Goal: Information Seeking & Learning: Learn about a topic

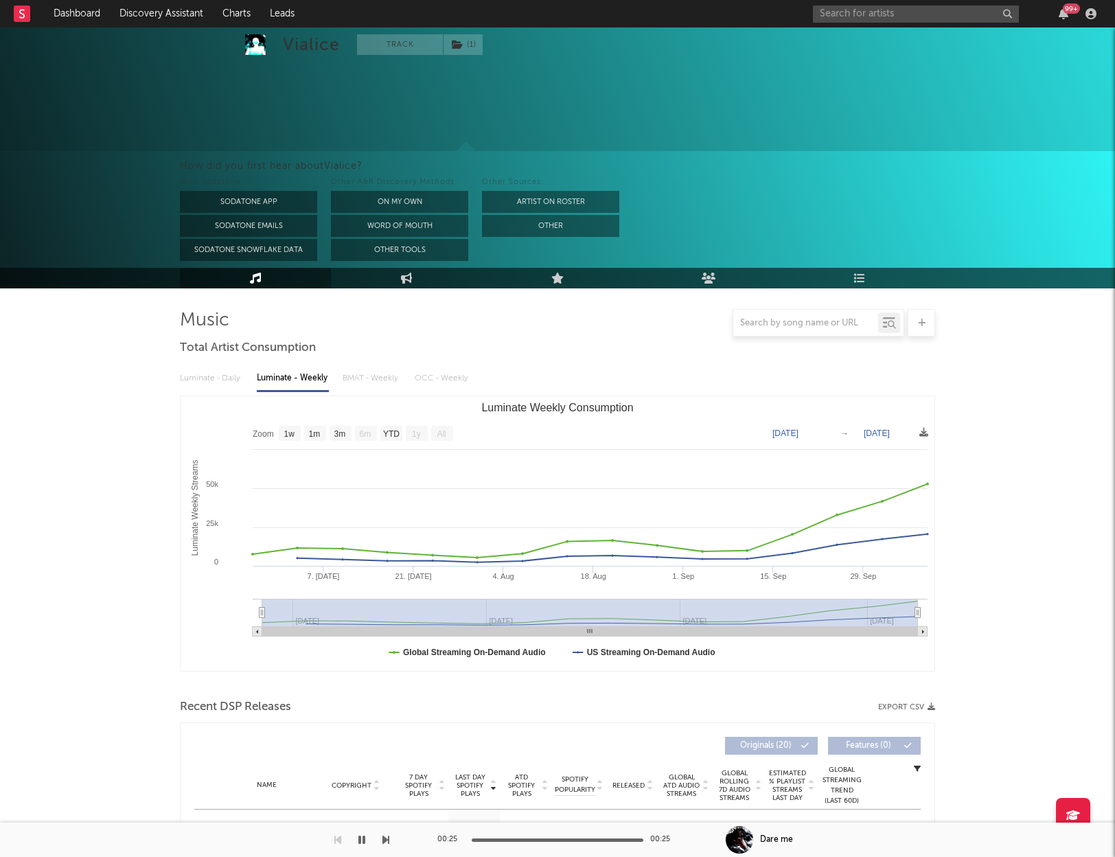
select select "1w"
click at [901, 15] on input "text" at bounding box center [916, 13] width 206 height 17
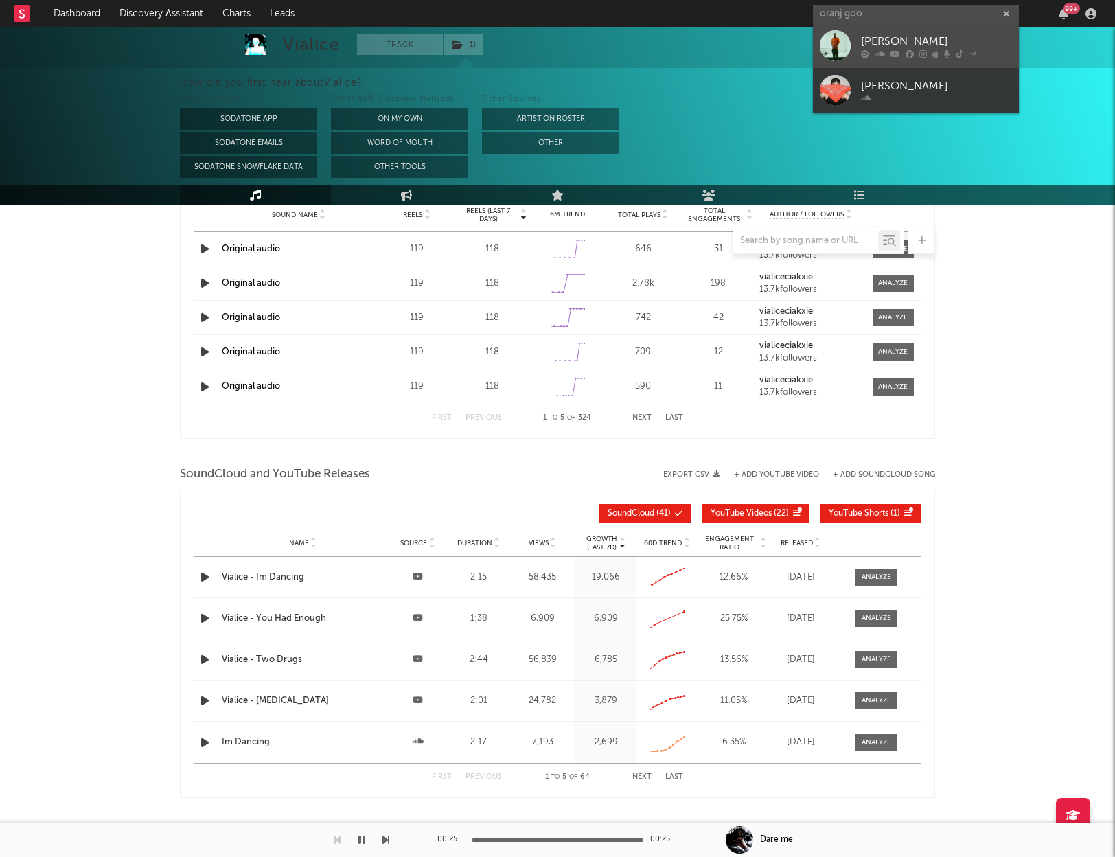
type input "oranj goo"
click at [908, 37] on div "[PERSON_NAME]" at bounding box center [936, 41] width 151 height 16
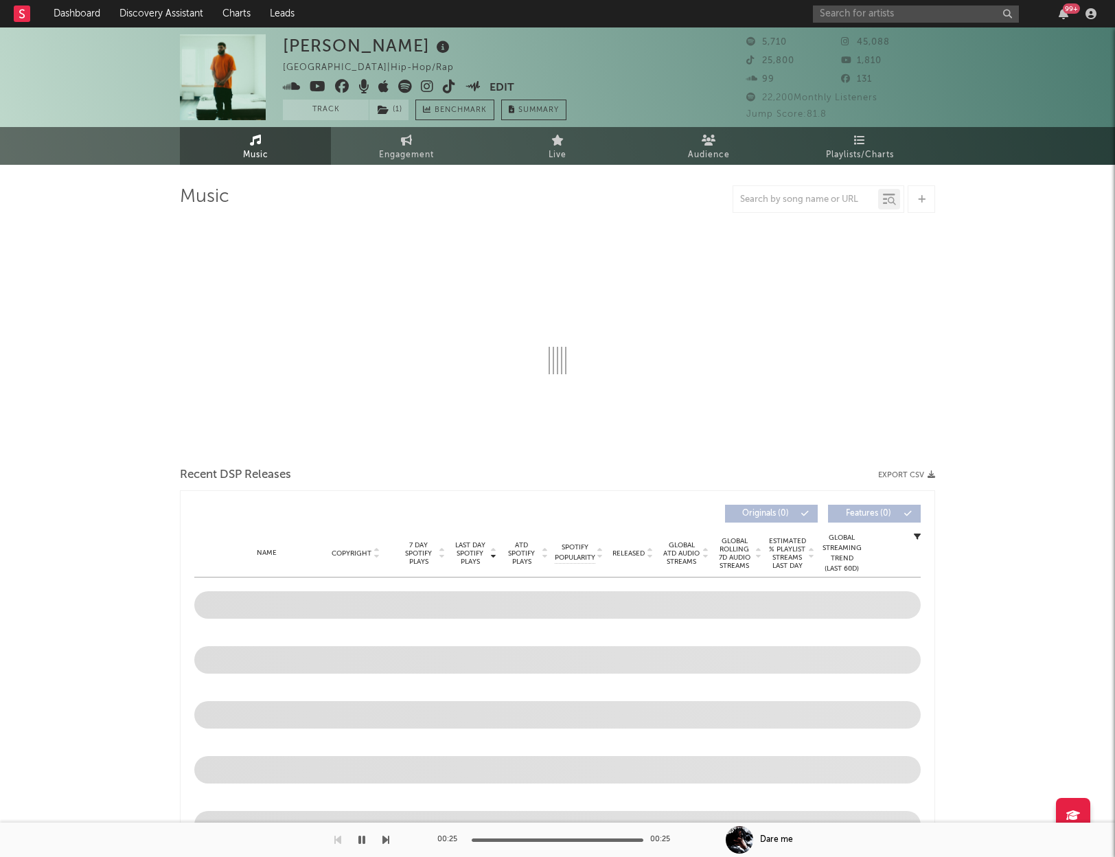
select select "6m"
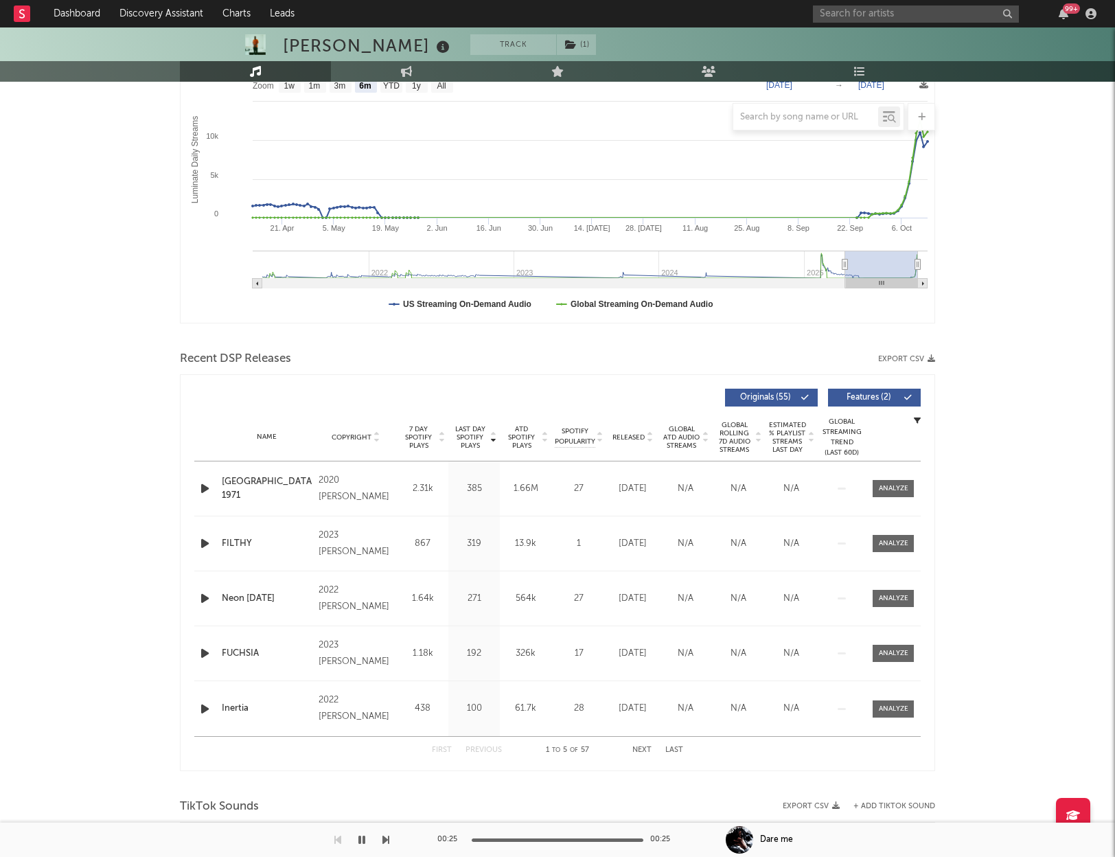
scroll to position [223, 0]
click at [890, 489] on div at bounding box center [894, 491] width 30 height 10
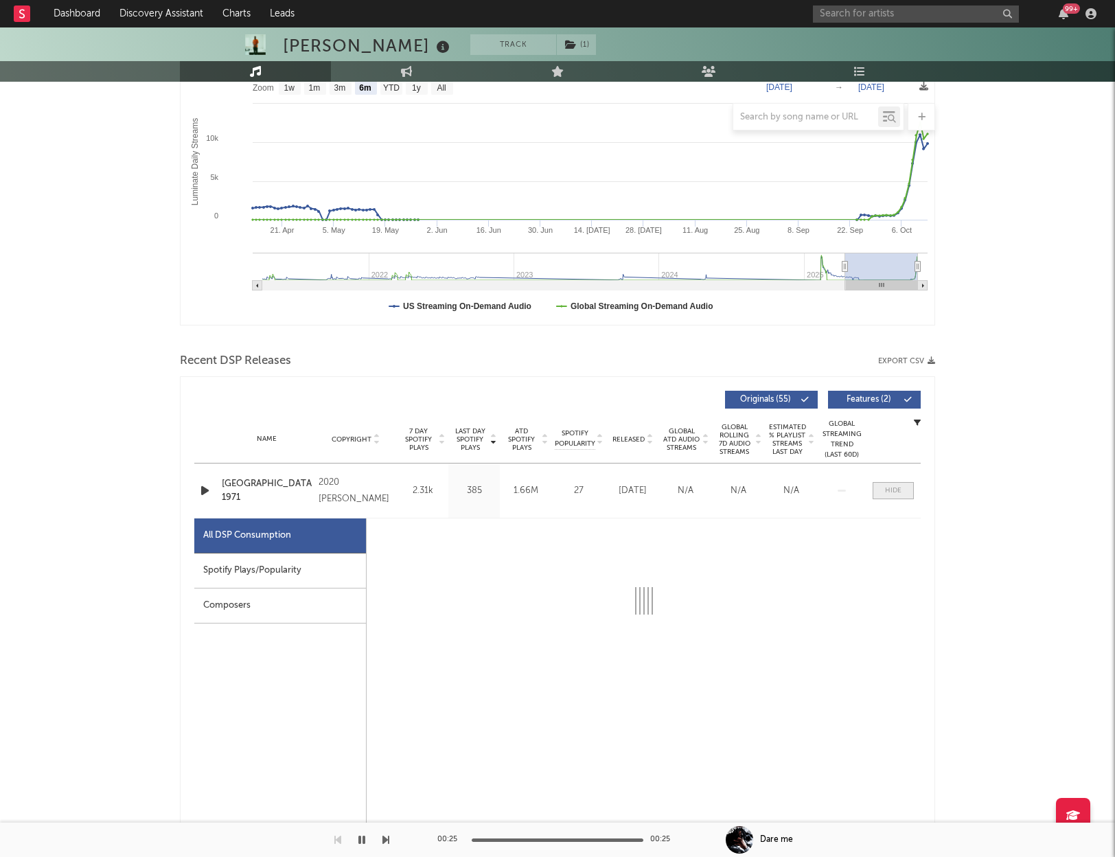
select select "6m"
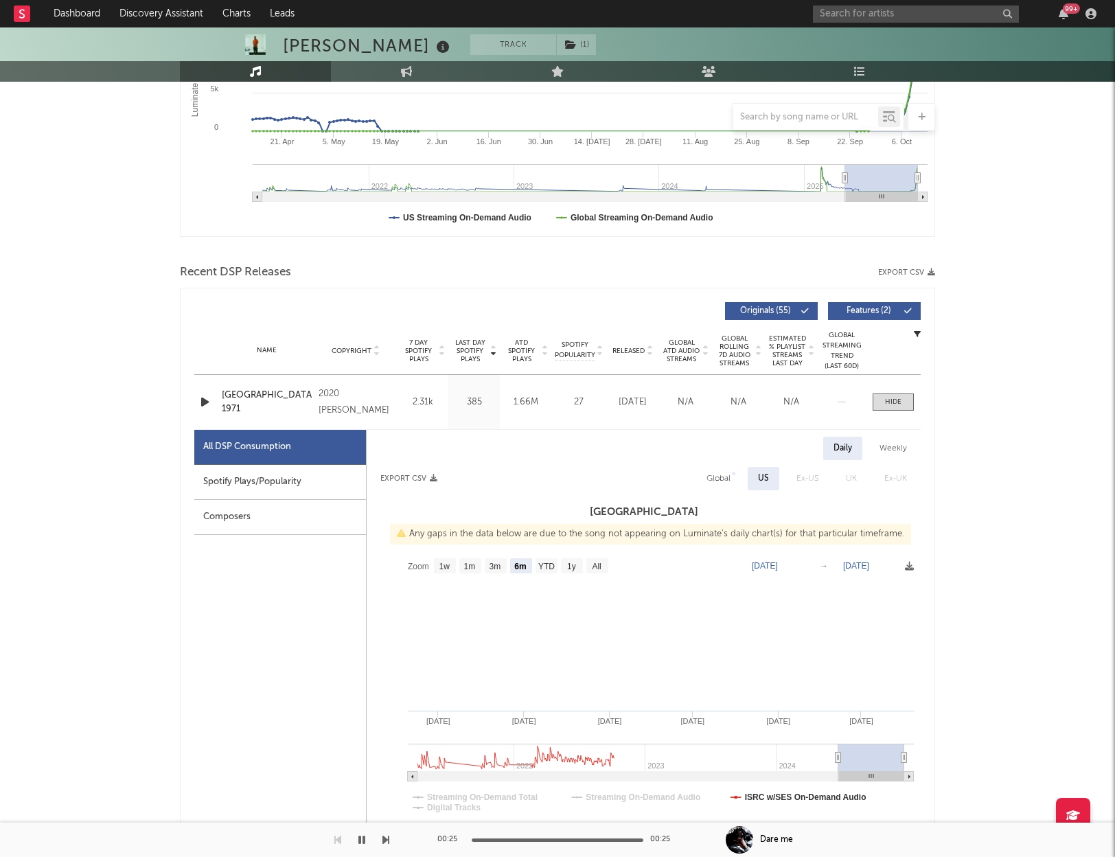
scroll to position [306, 0]
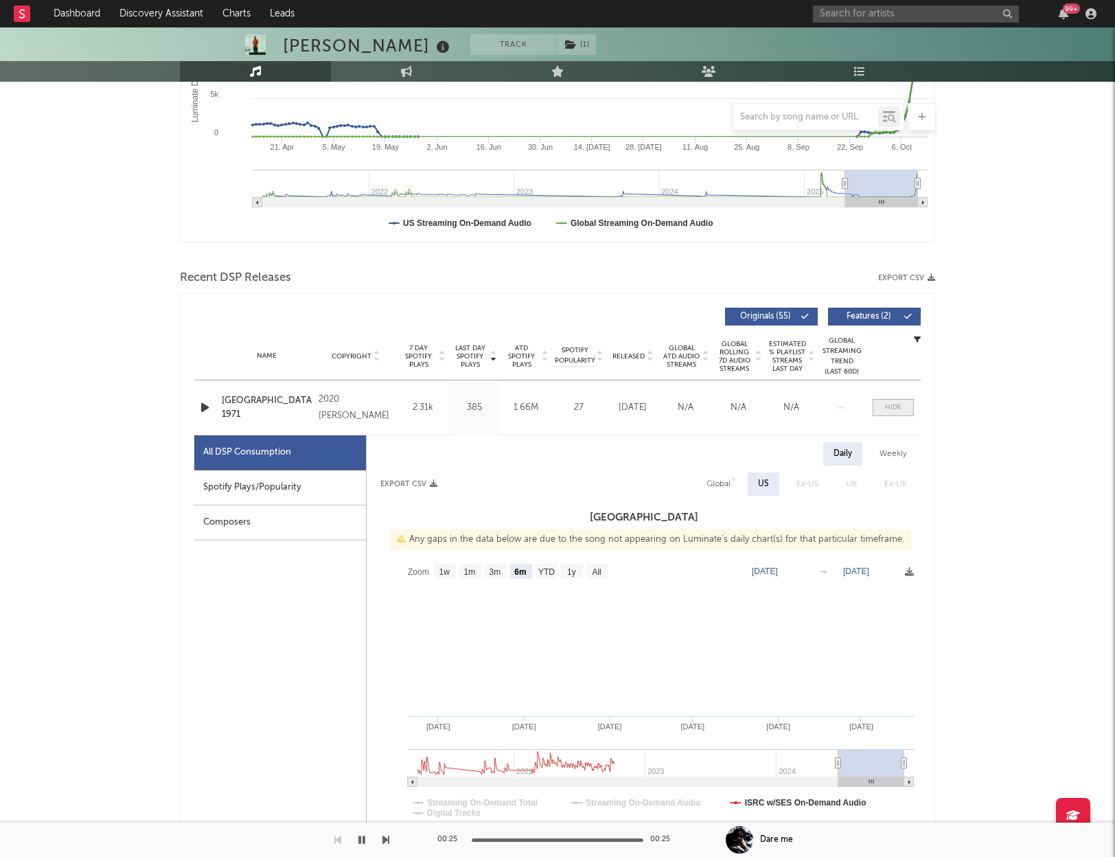
click at [881, 403] on span at bounding box center [893, 407] width 41 height 17
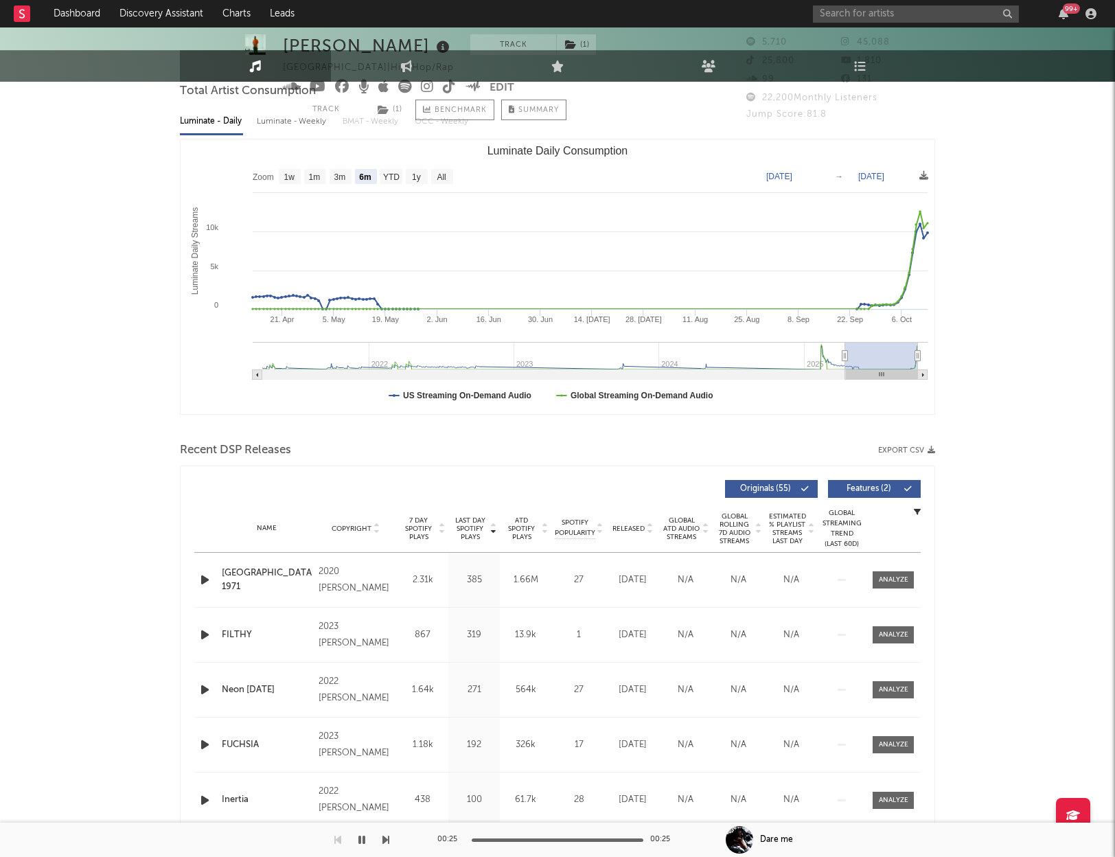
scroll to position [0, 0]
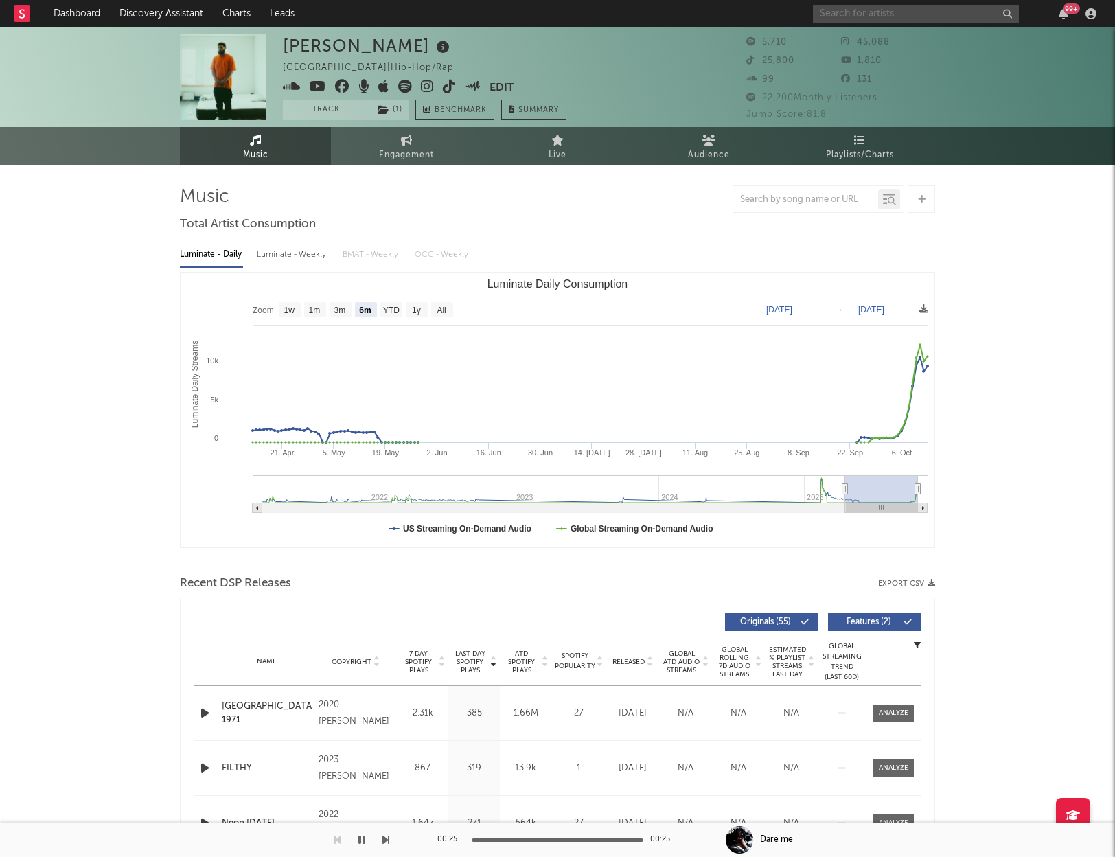
click at [879, 16] on input "text" at bounding box center [916, 13] width 206 height 17
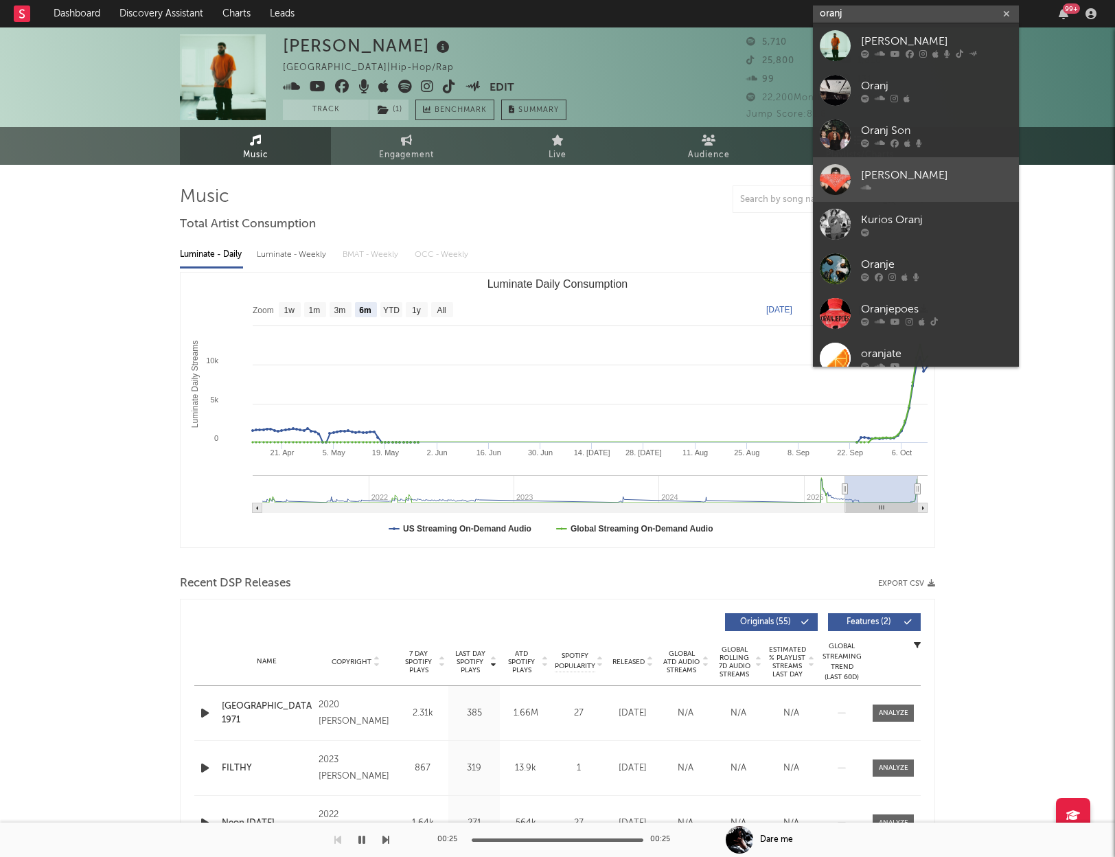
type input "oranj"
click at [944, 184] on div at bounding box center [936, 187] width 151 height 8
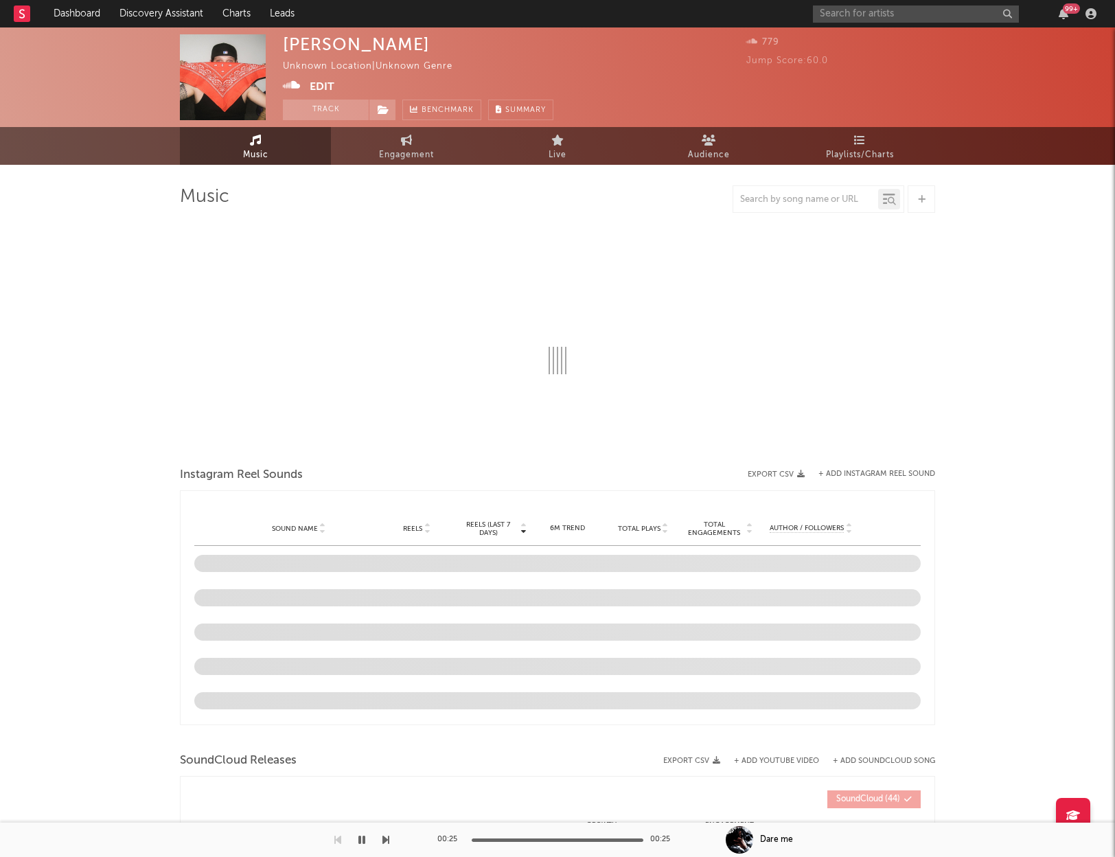
select select "1w"
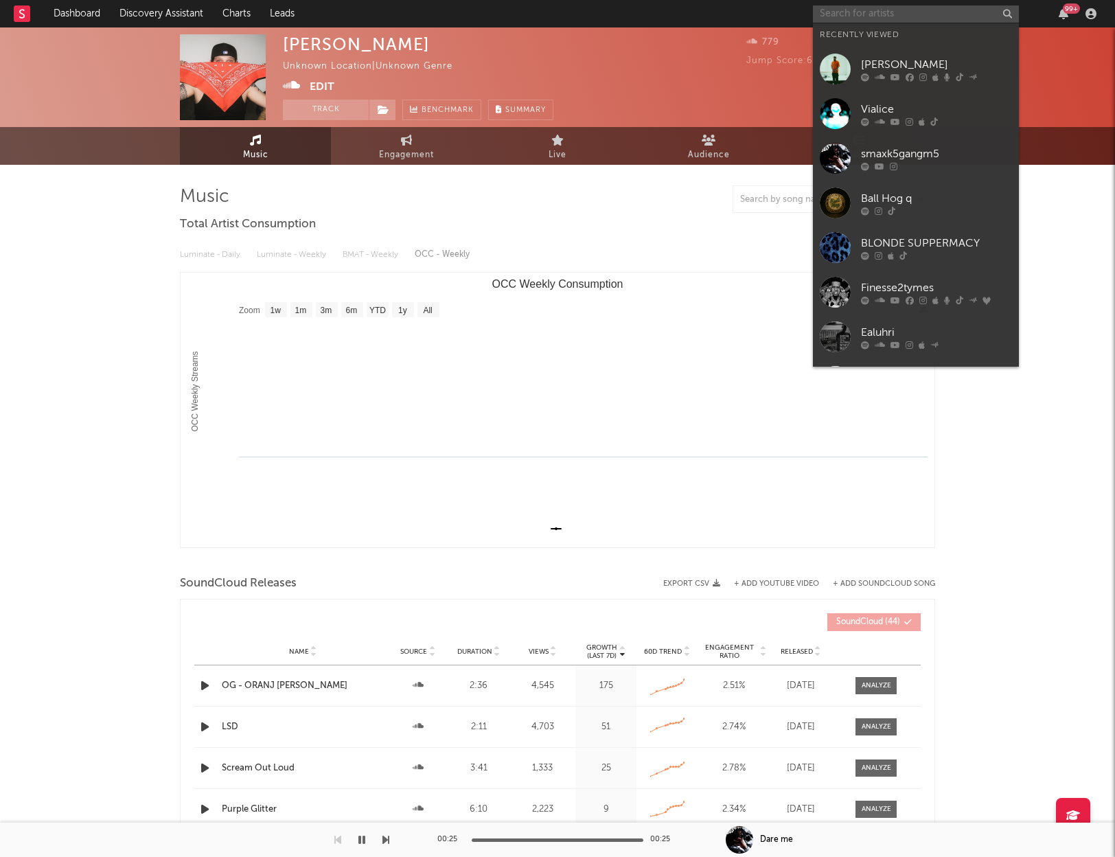
click at [892, 19] on input "text" at bounding box center [916, 13] width 206 height 17
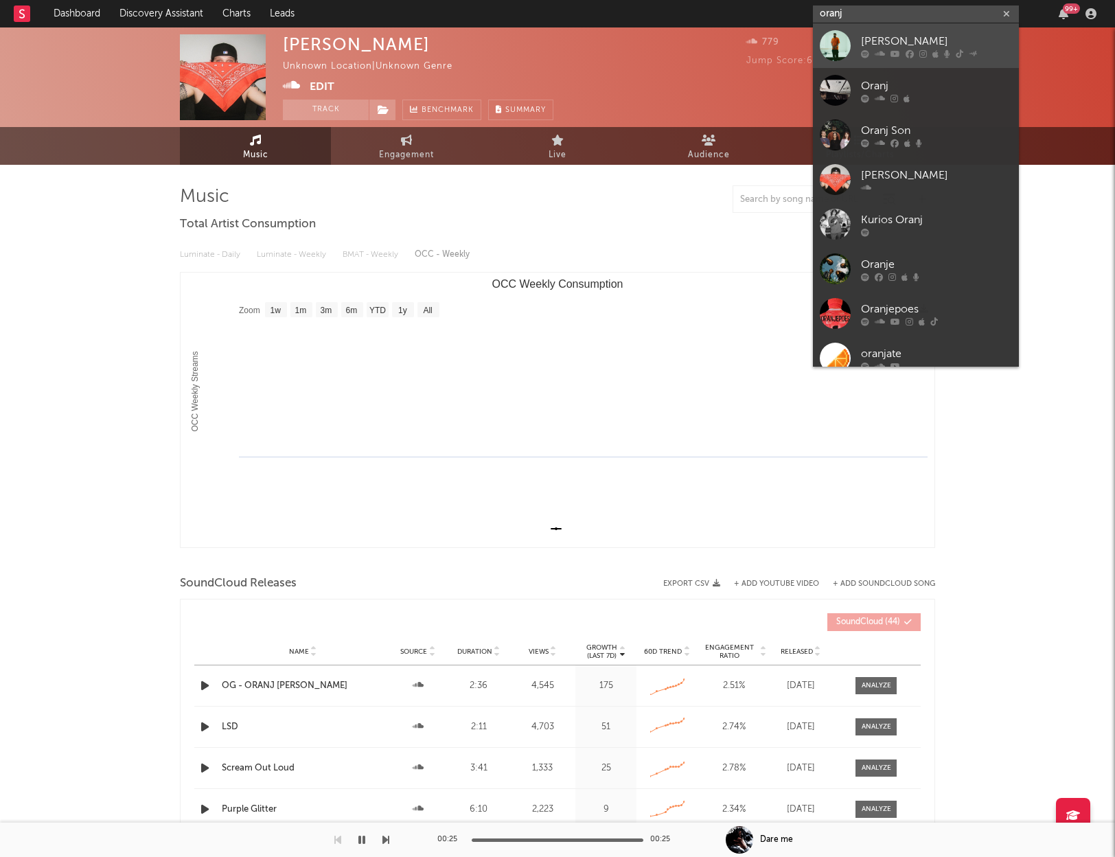
type input "oranj"
click at [922, 40] on div "[PERSON_NAME]" at bounding box center [936, 41] width 151 height 16
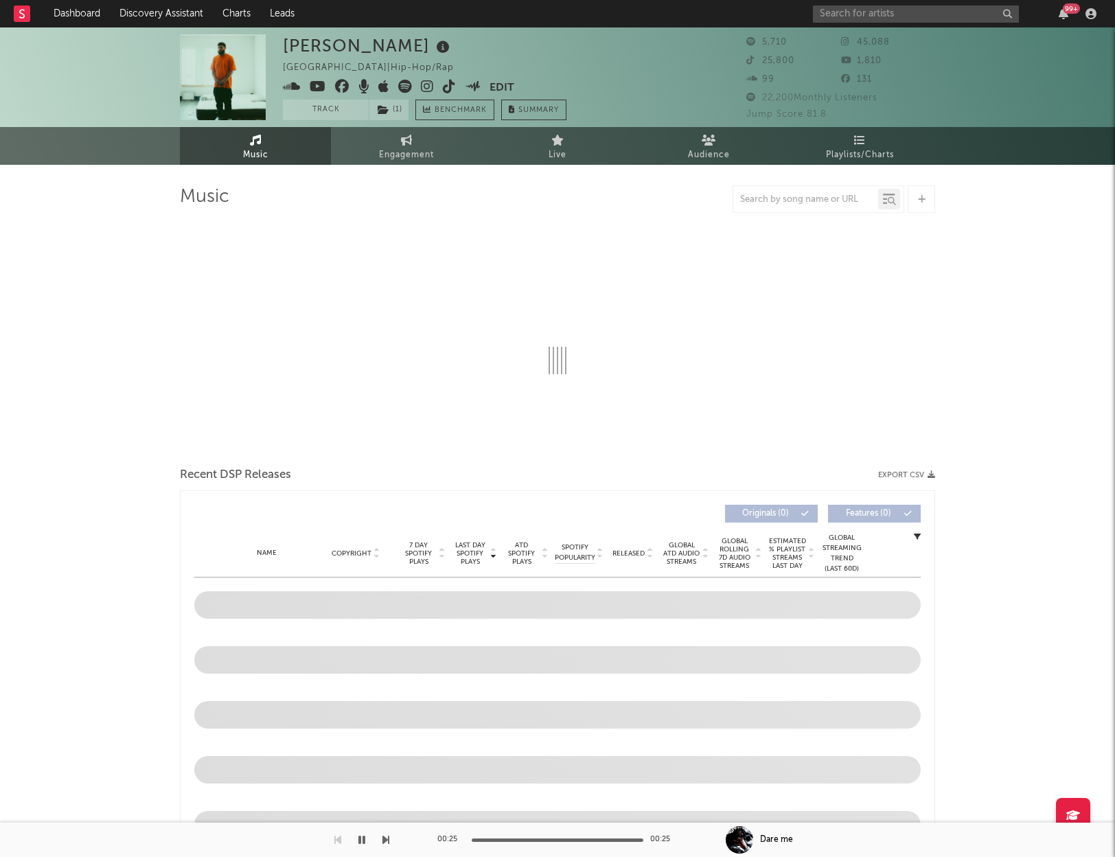
select select "6m"
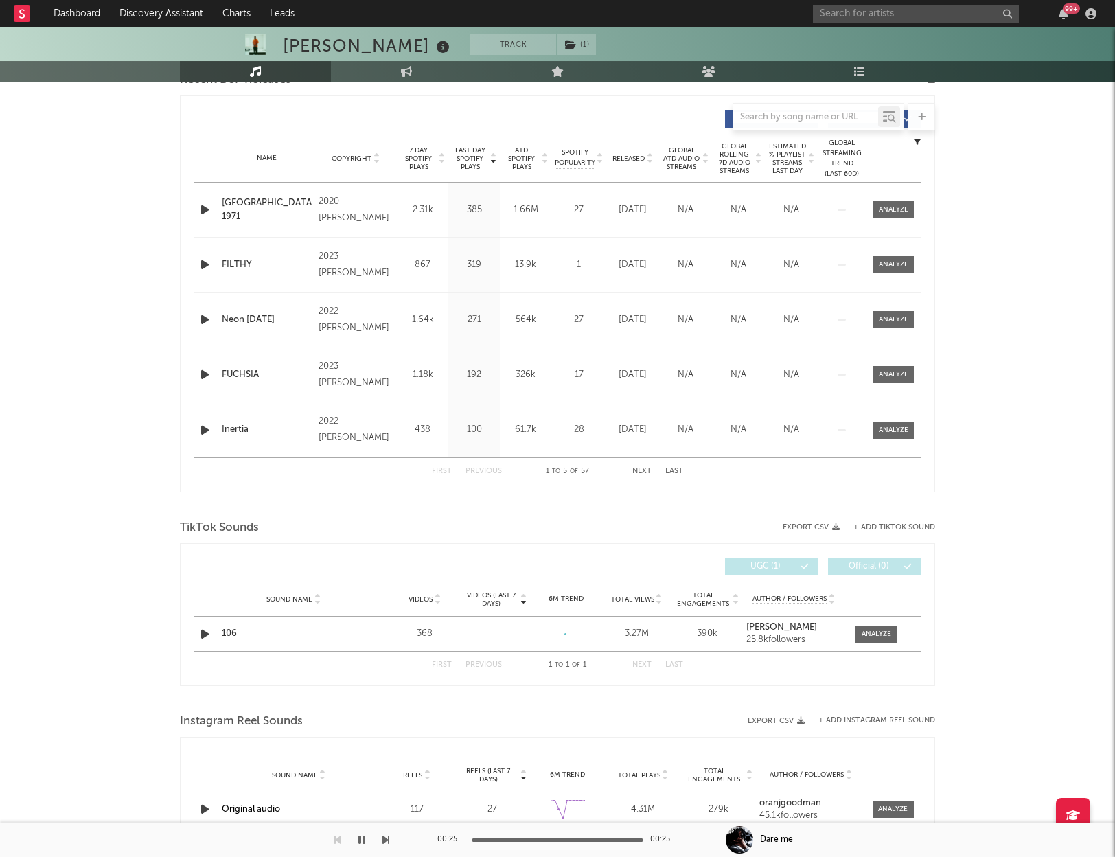
scroll to position [582, 0]
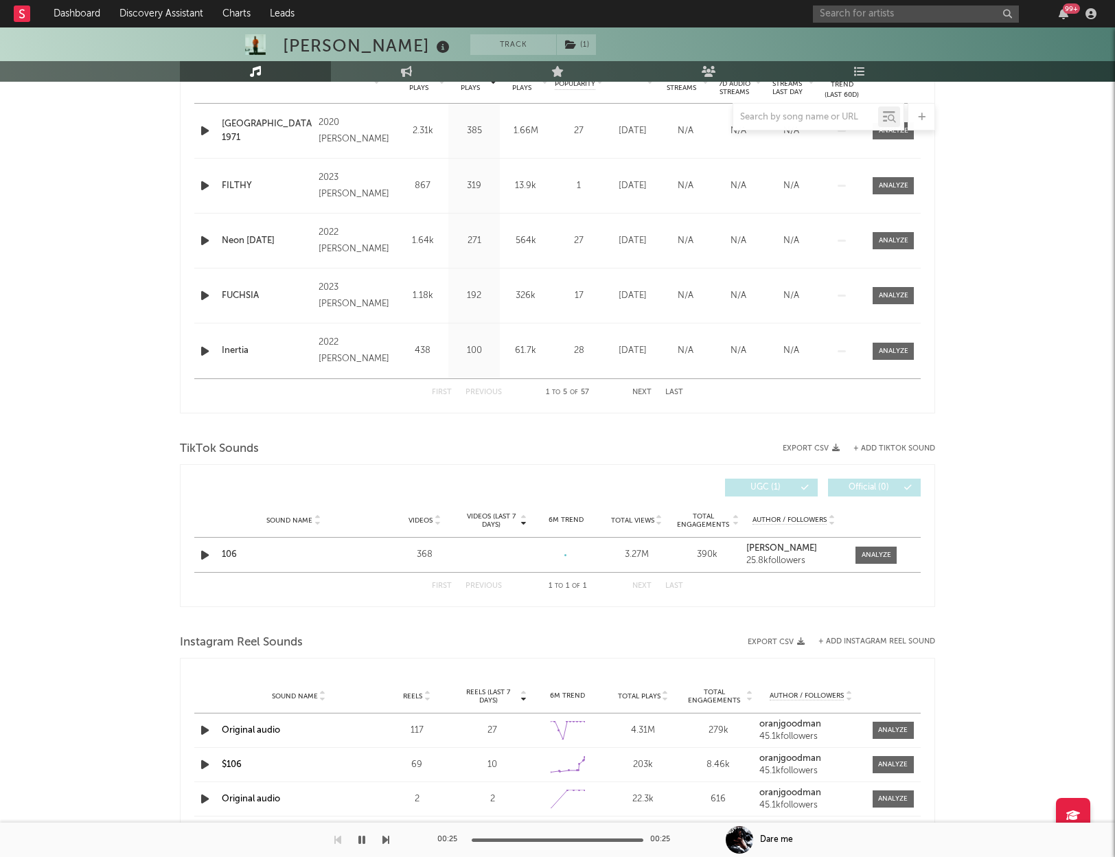
click at [641, 394] on button "Next" at bounding box center [642, 393] width 19 height 8
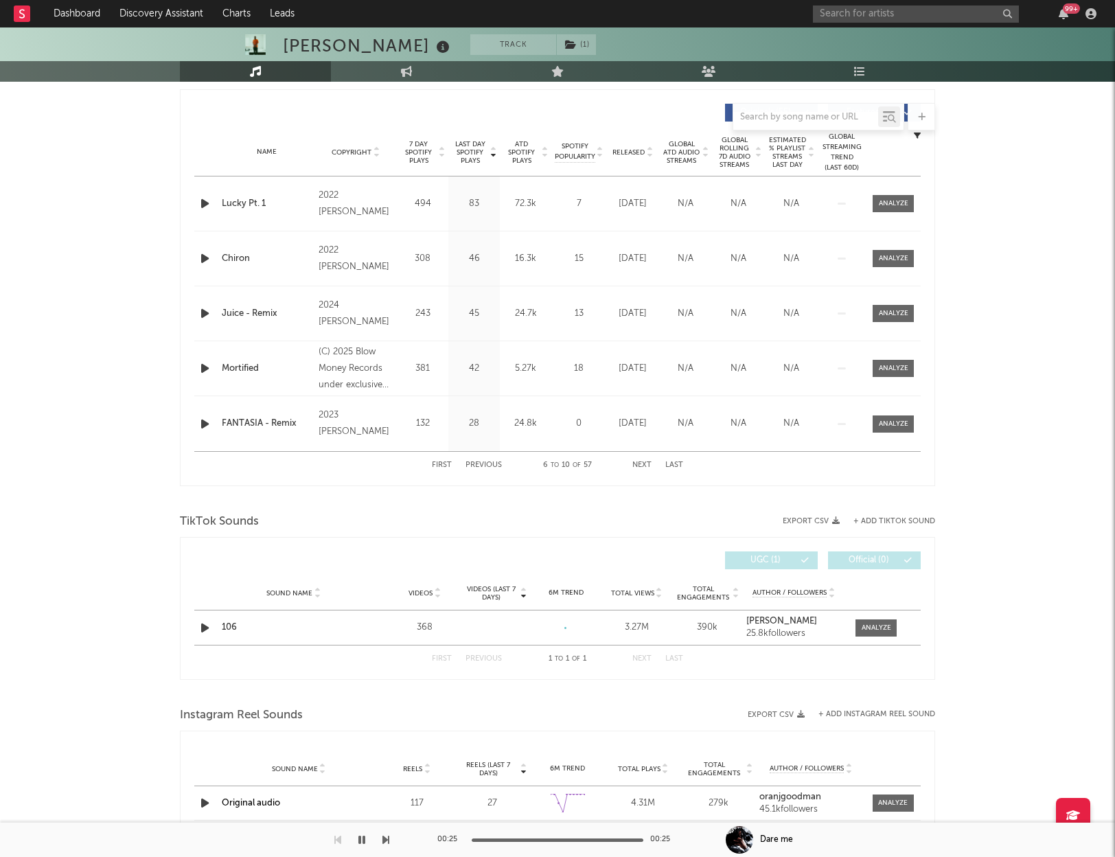
scroll to position [507, 0]
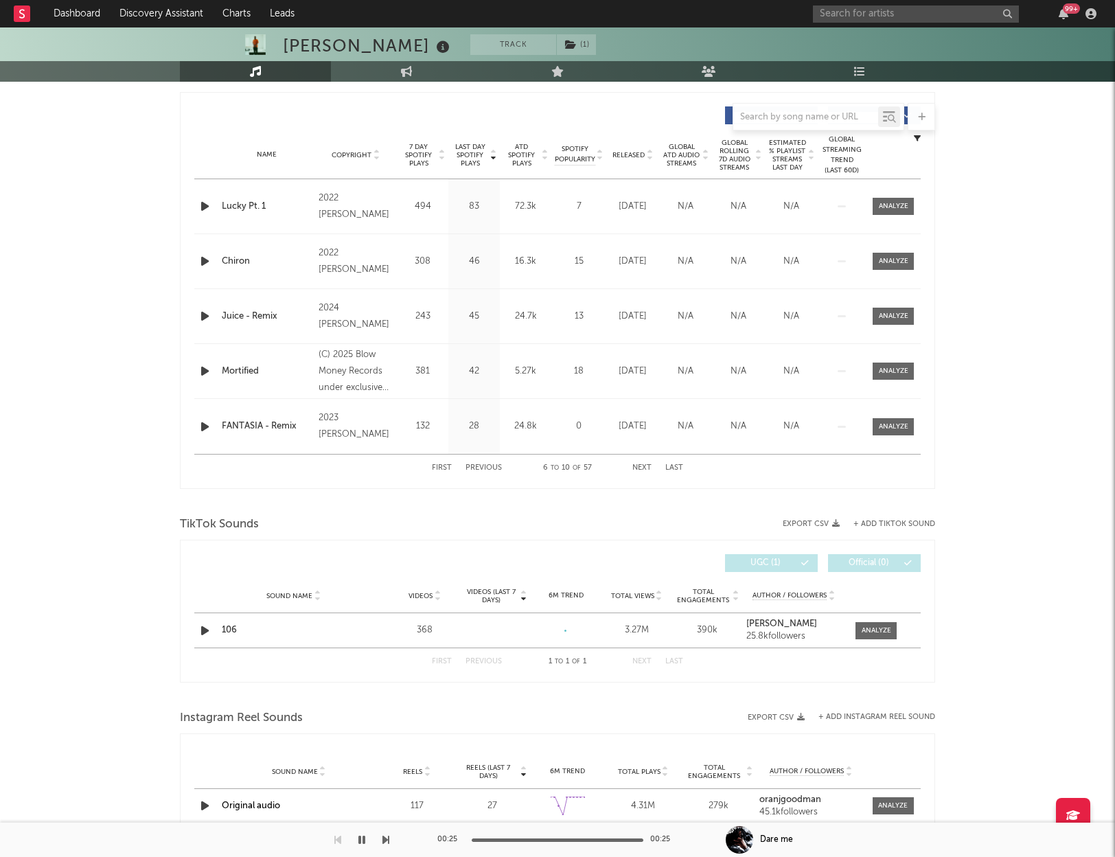
click at [640, 467] on button "Next" at bounding box center [642, 468] width 19 height 8
click at [641, 466] on button "Next" at bounding box center [642, 468] width 19 height 8
click at [640, 468] on button "Next" at bounding box center [642, 468] width 19 height 8
click at [642, 466] on button "Next" at bounding box center [642, 468] width 19 height 8
click at [673, 466] on button "Last" at bounding box center [675, 468] width 18 height 8
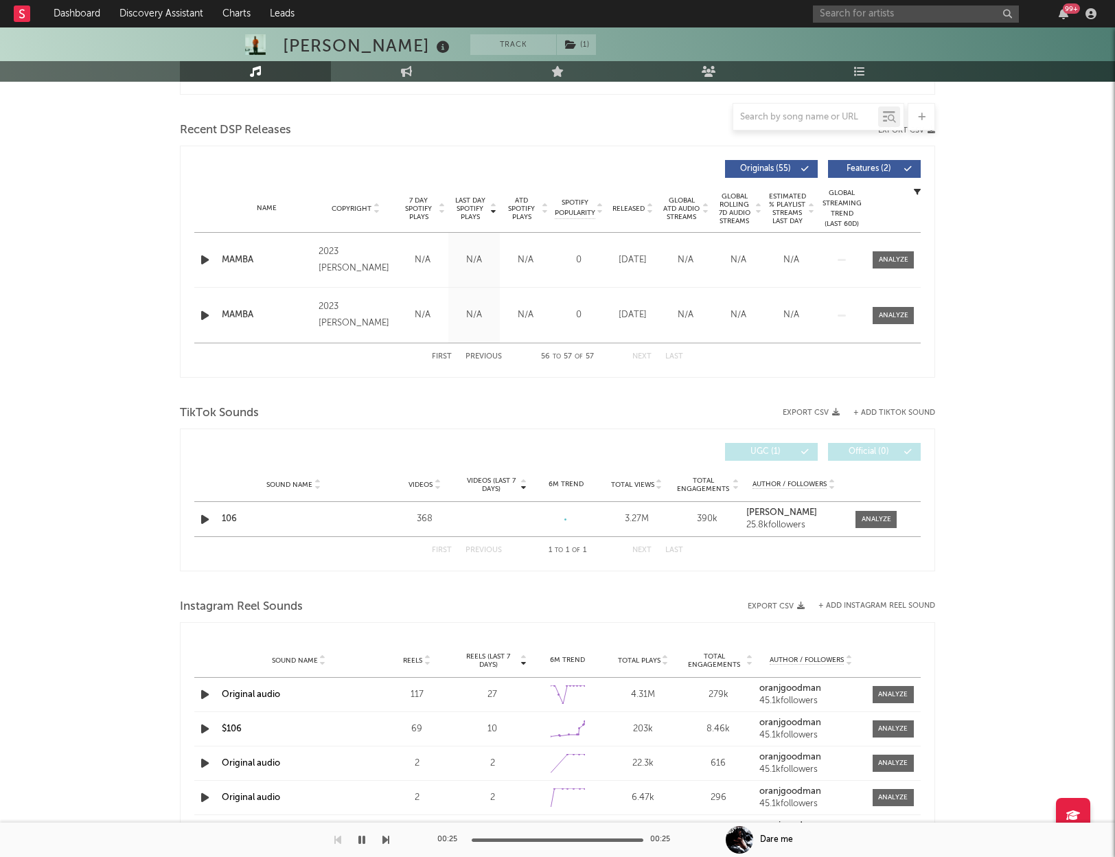
scroll to position [413, 0]
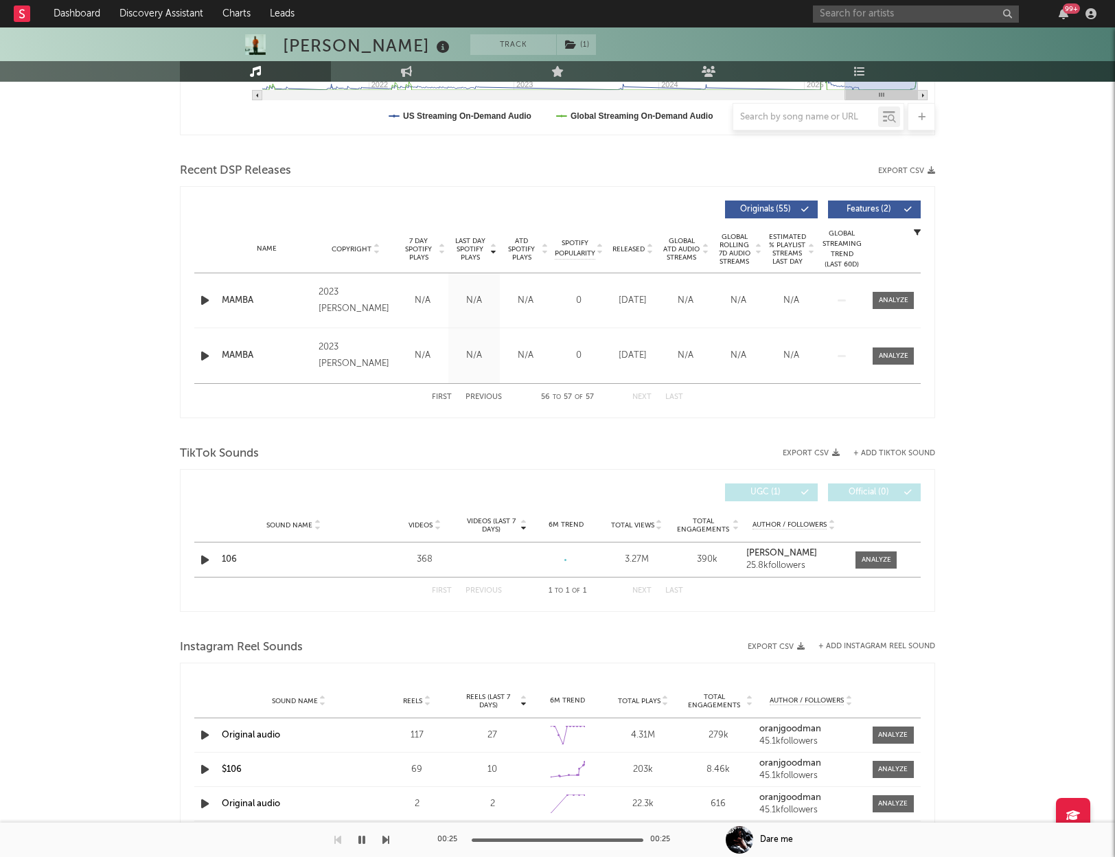
click at [446, 396] on button "First" at bounding box center [442, 398] width 20 height 8
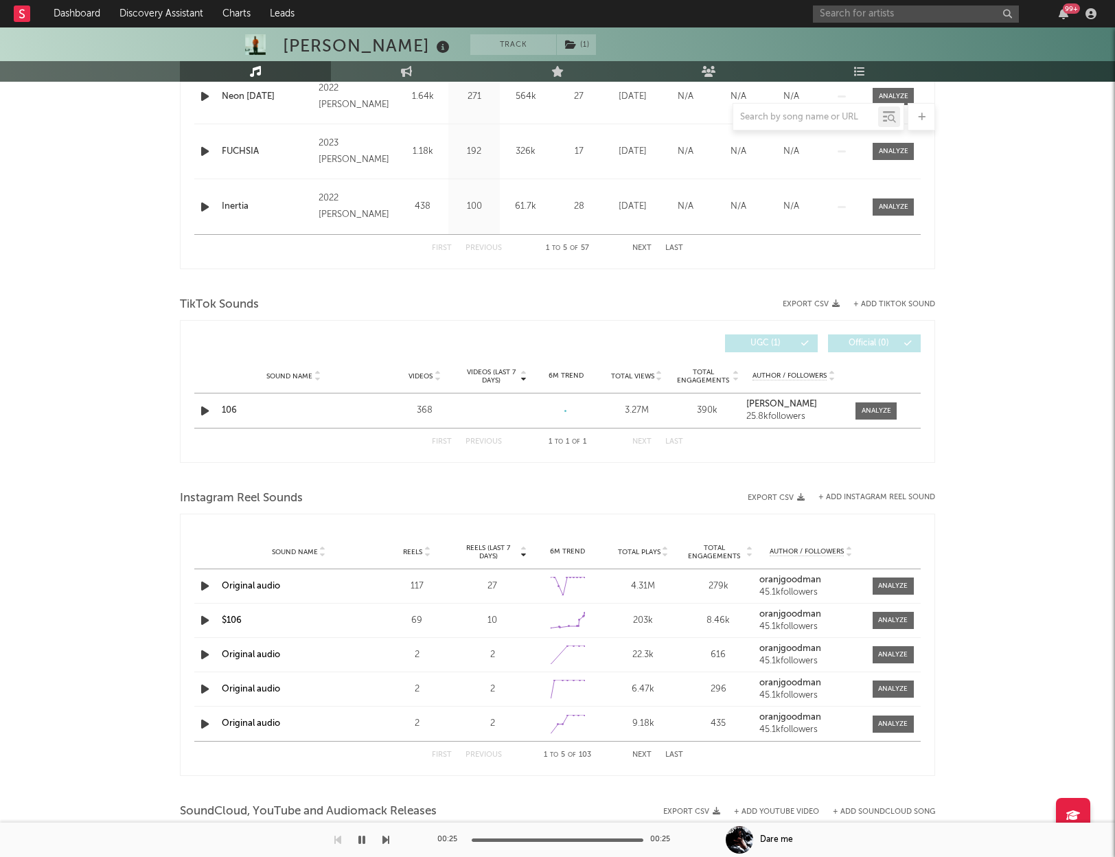
scroll to position [797, 0]
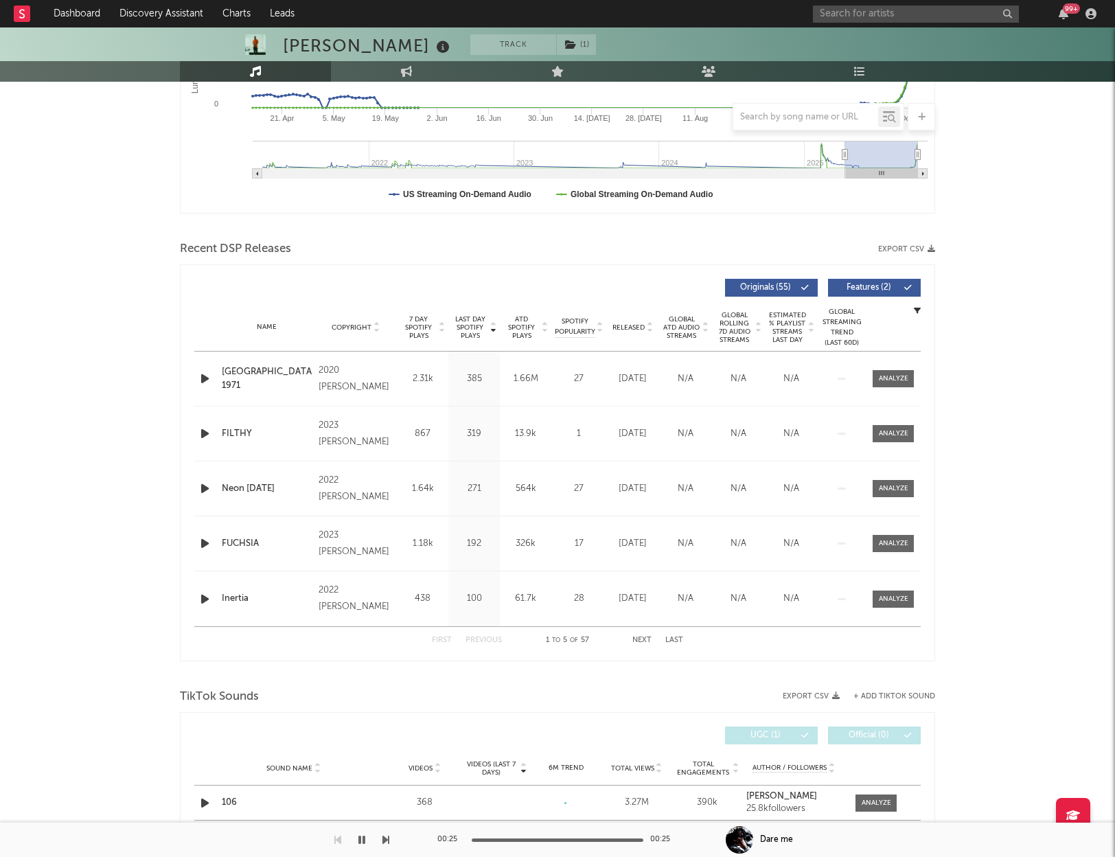
click at [209, 375] on icon "button" at bounding box center [205, 378] width 14 height 17
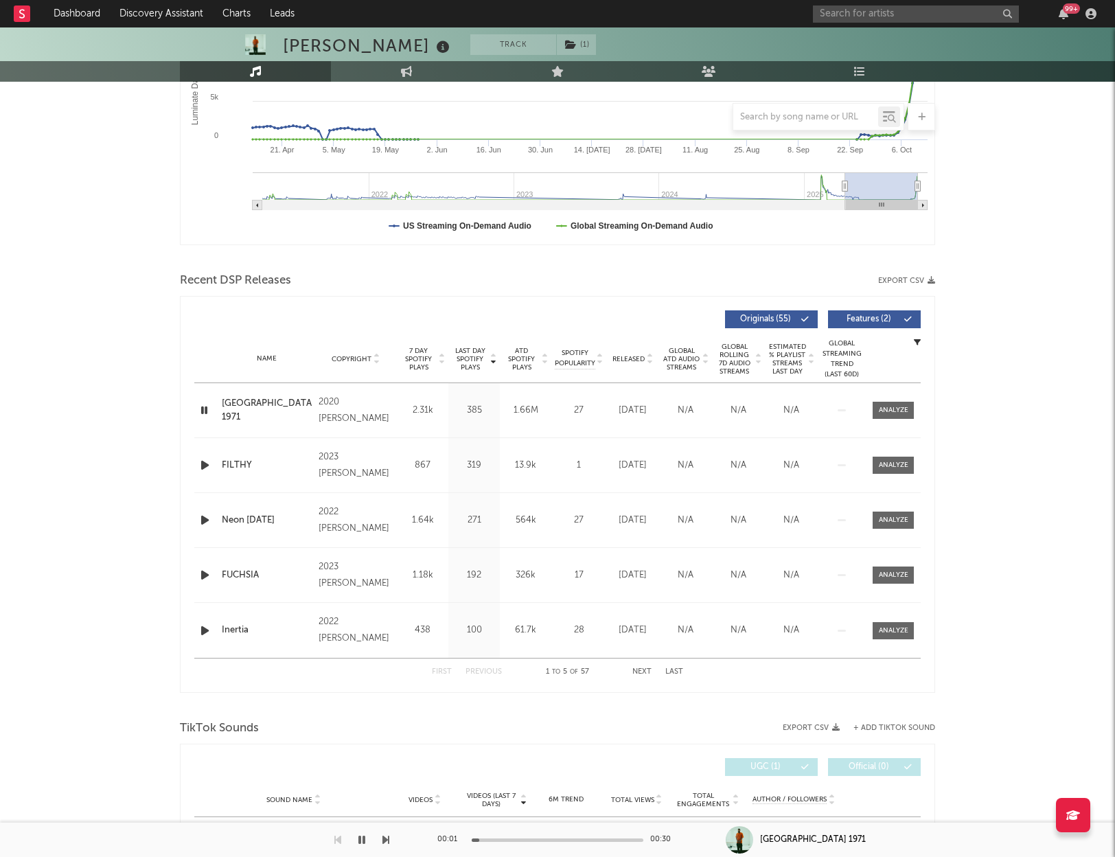
click at [205, 400] on div "Name [GEOGRAPHIC_DATA] 1971 Copyright 2020 [PERSON_NAME] Label [PERSON_NAME] Al…" at bounding box center [557, 410] width 727 height 54
click at [204, 411] on icon "button" at bounding box center [204, 410] width 13 height 17
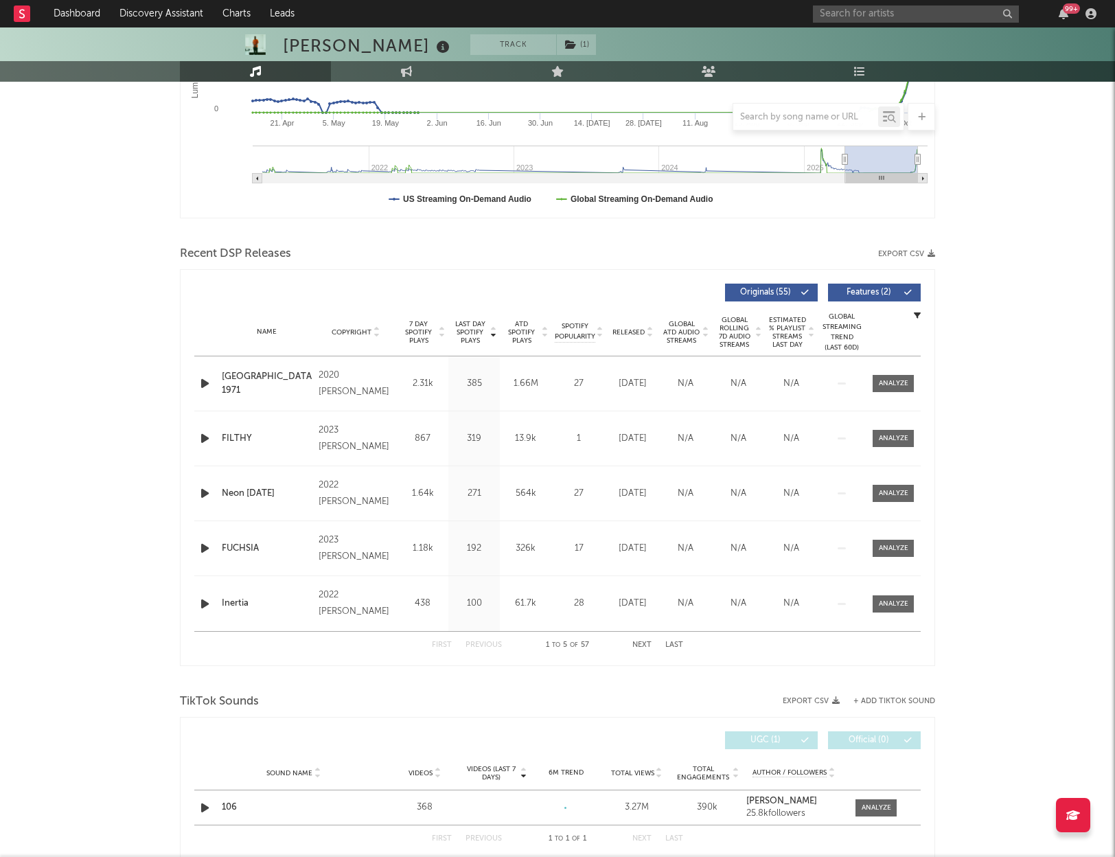
scroll to position [330, 0]
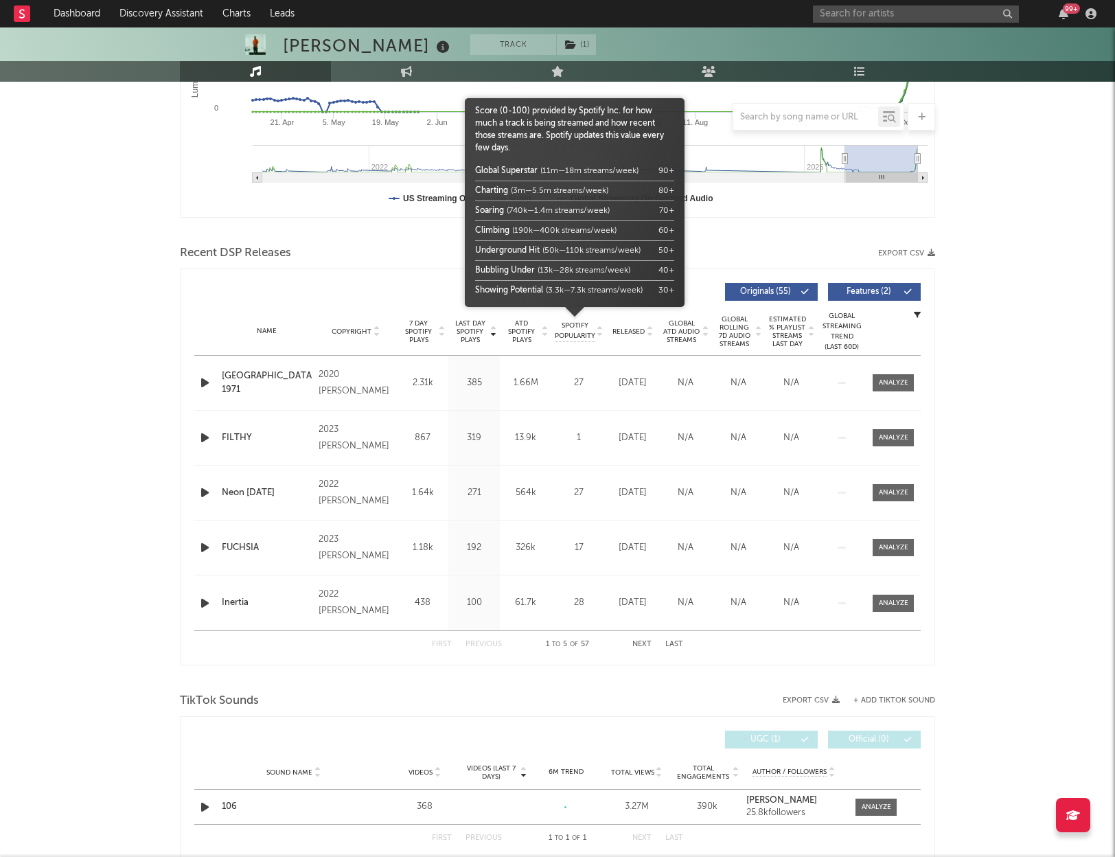
click at [576, 324] on span "Spotify Popularity" at bounding box center [575, 331] width 41 height 21
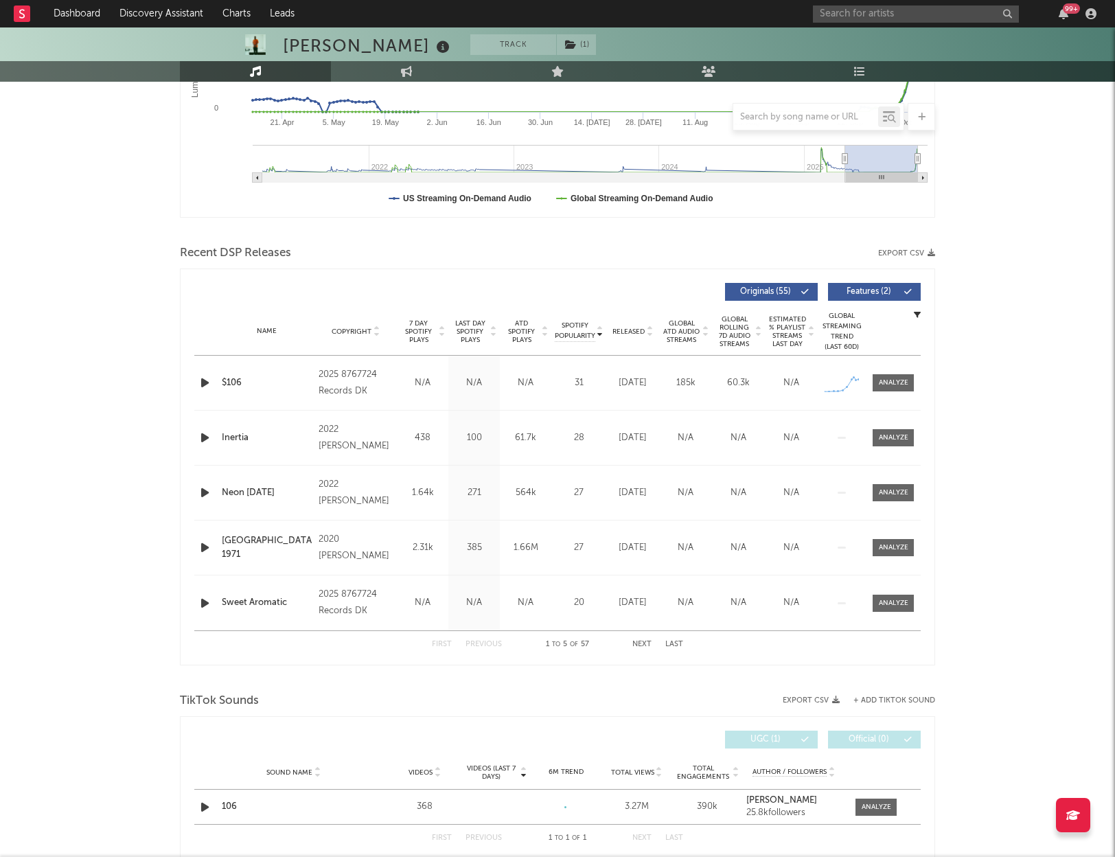
scroll to position [328, 0]
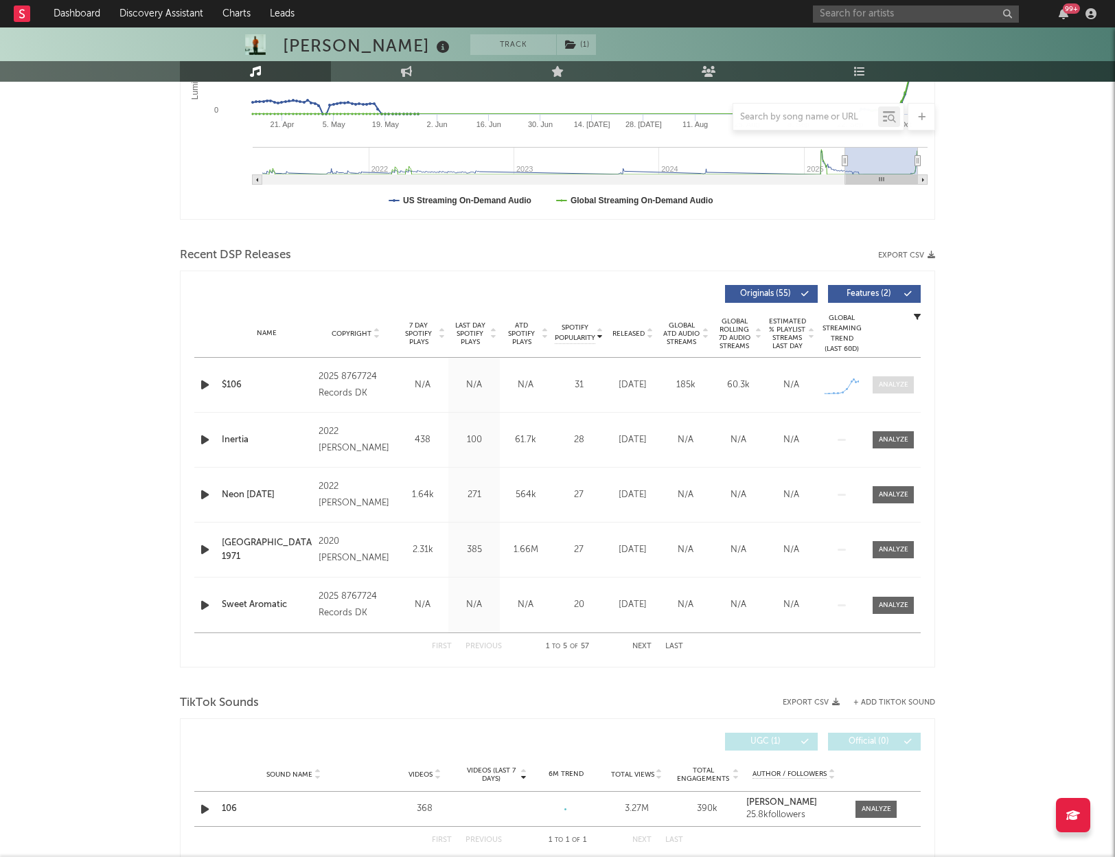
click at [894, 389] on div at bounding box center [894, 385] width 30 height 10
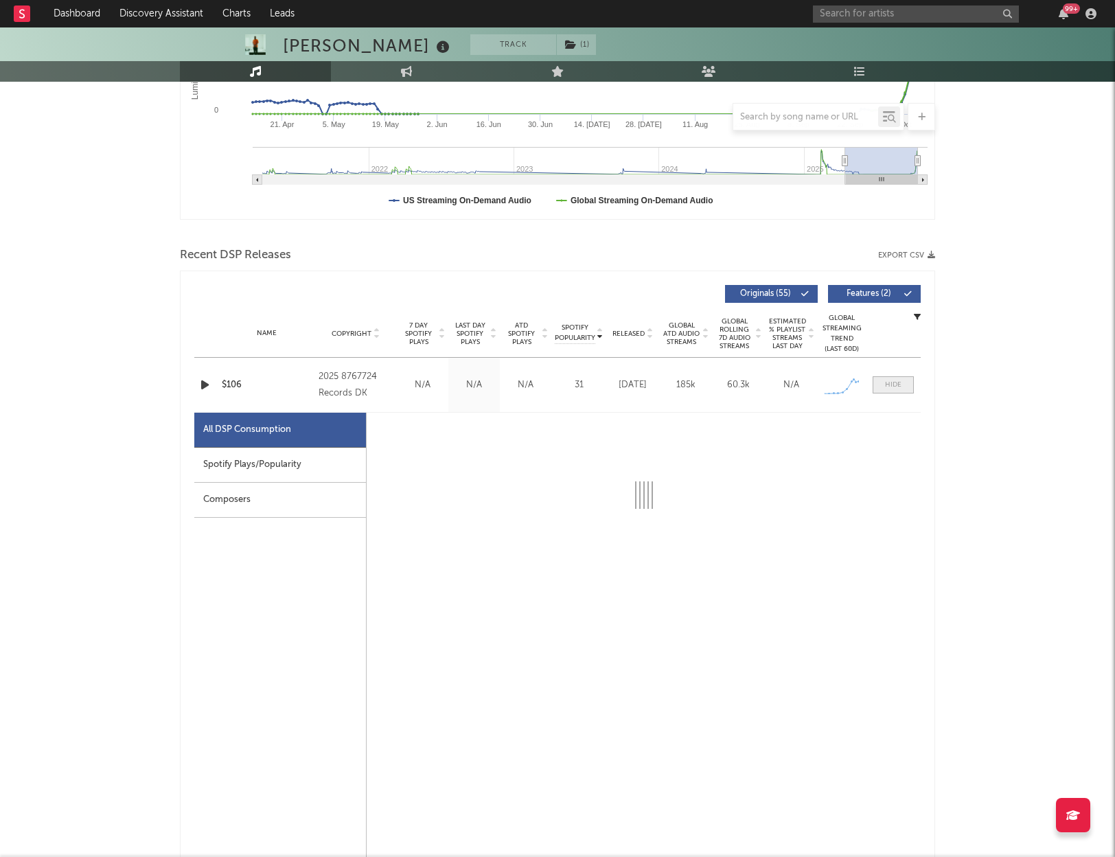
scroll to position [329, 0]
select select "6m"
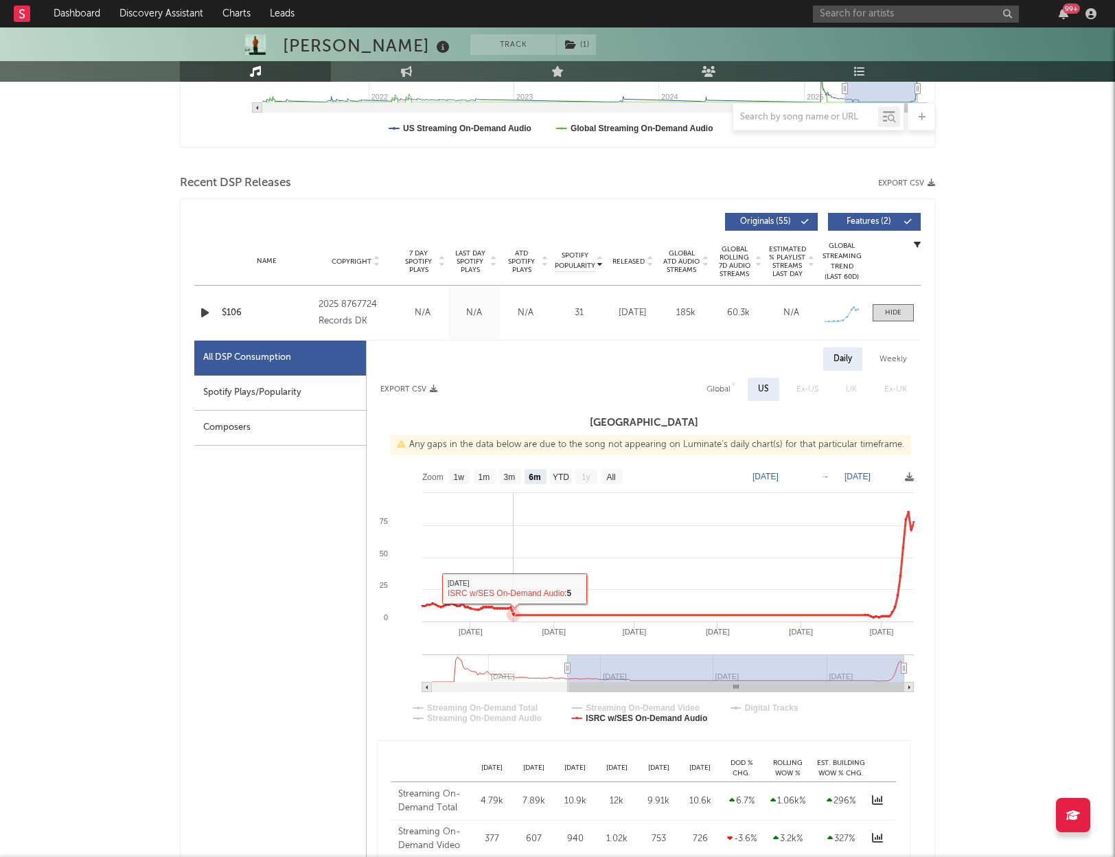
scroll to position [402, 0]
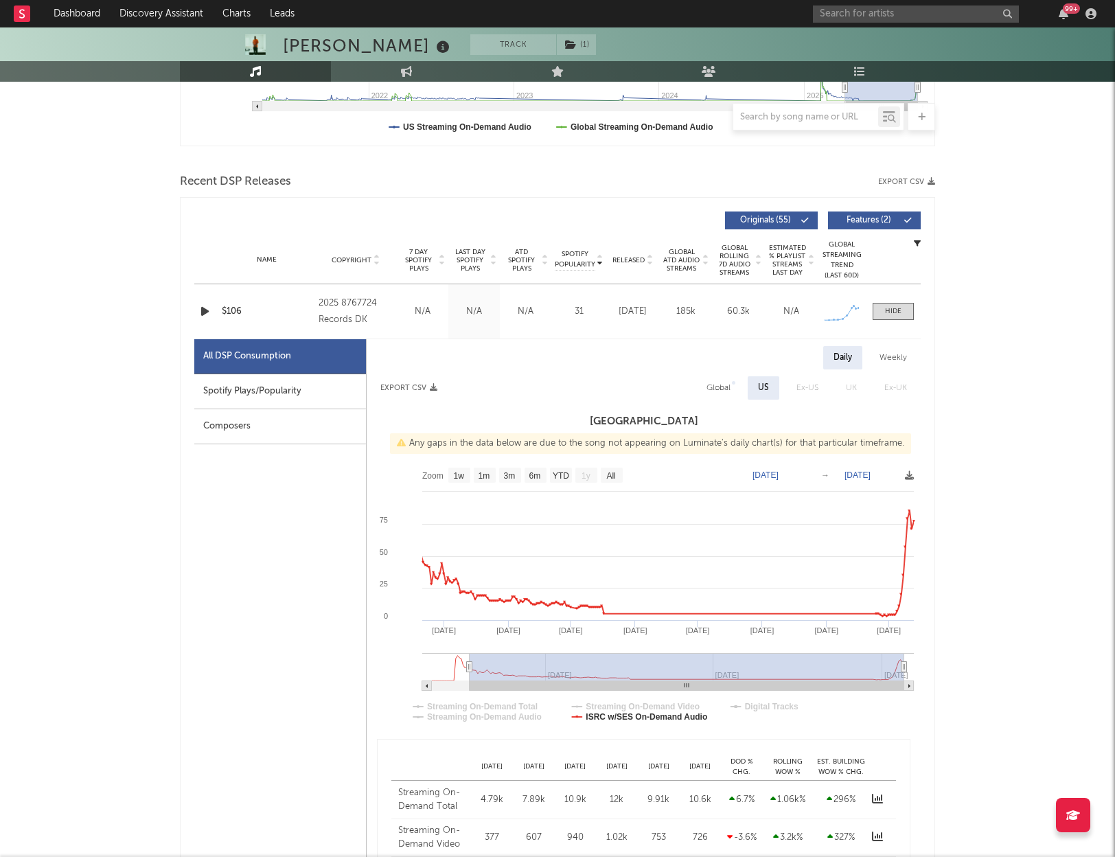
type input "[DATE]"
select select "All"
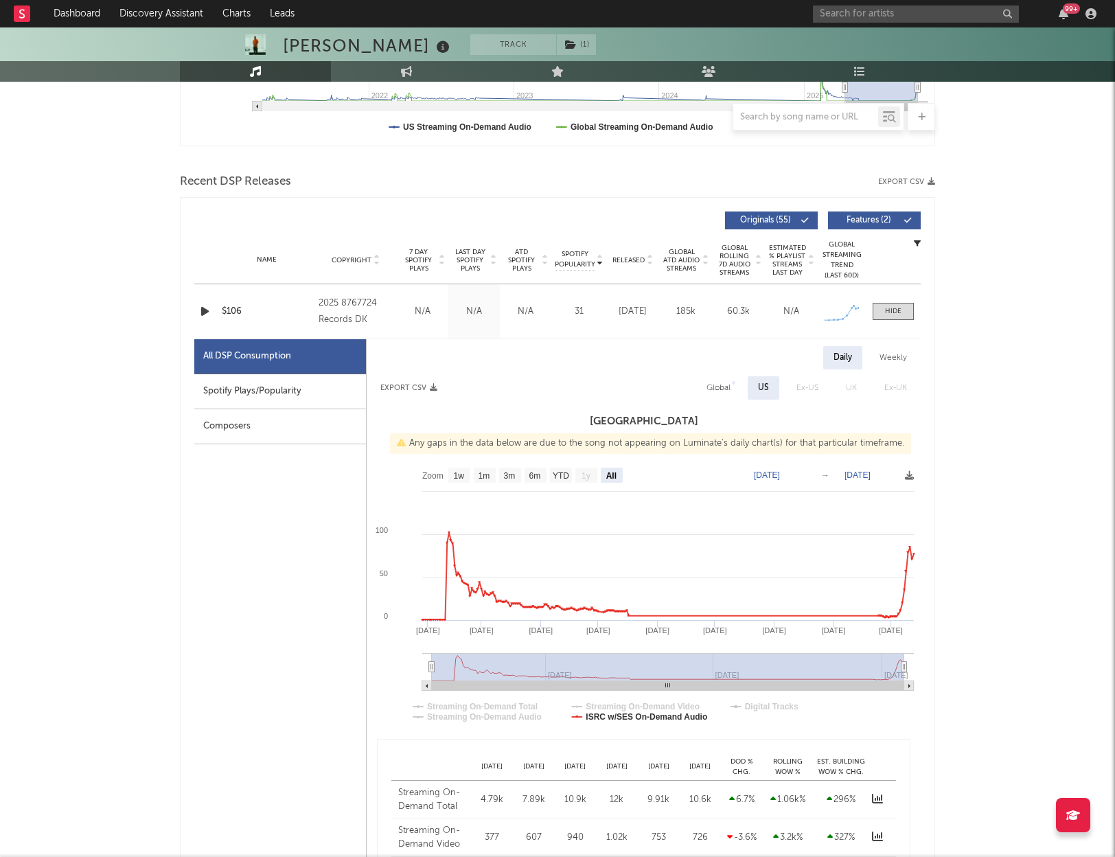
drag, startPoint x: 567, startPoint y: 666, endPoint x: 405, endPoint y: 660, distance: 162.2
click at [405, 660] on icon "Created with Highcharts 10.3.3 May '[DATE] [DATE] '[DATE] Sep '[DATE] Apr '[DAT…" at bounding box center [644, 598] width 554 height 275
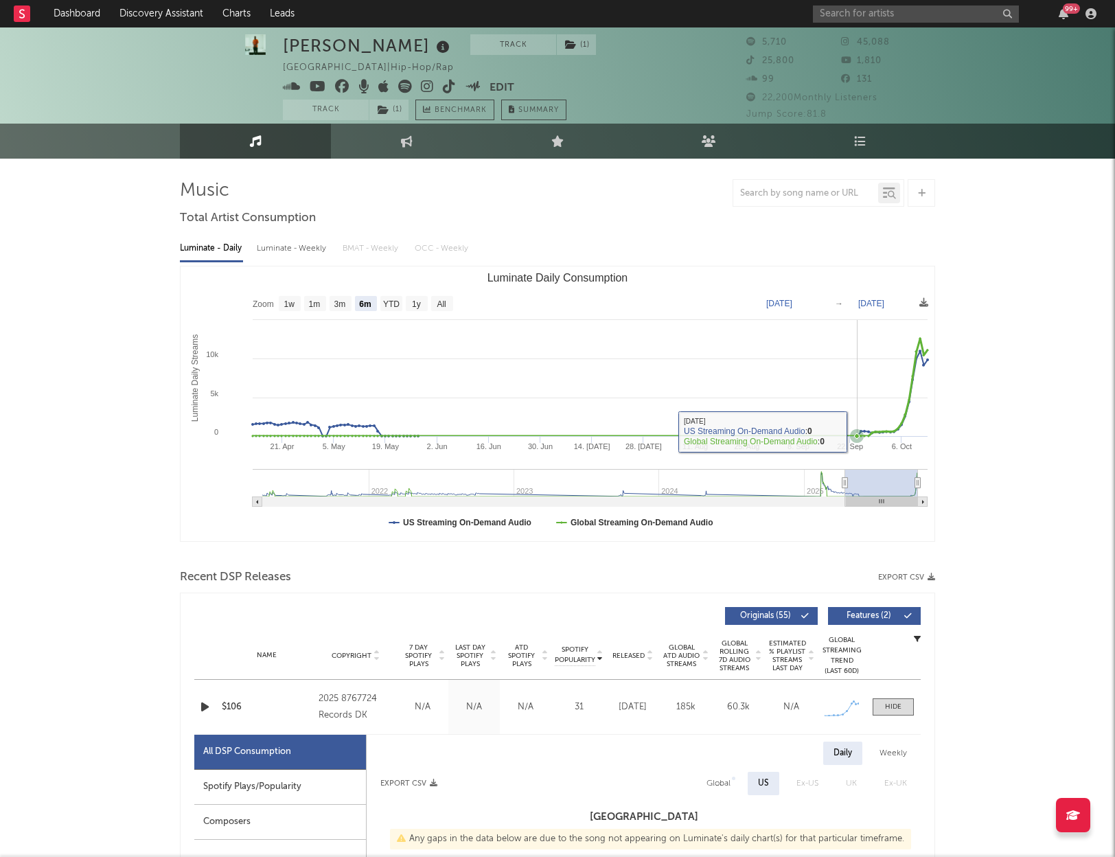
scroll to position [0, 0]
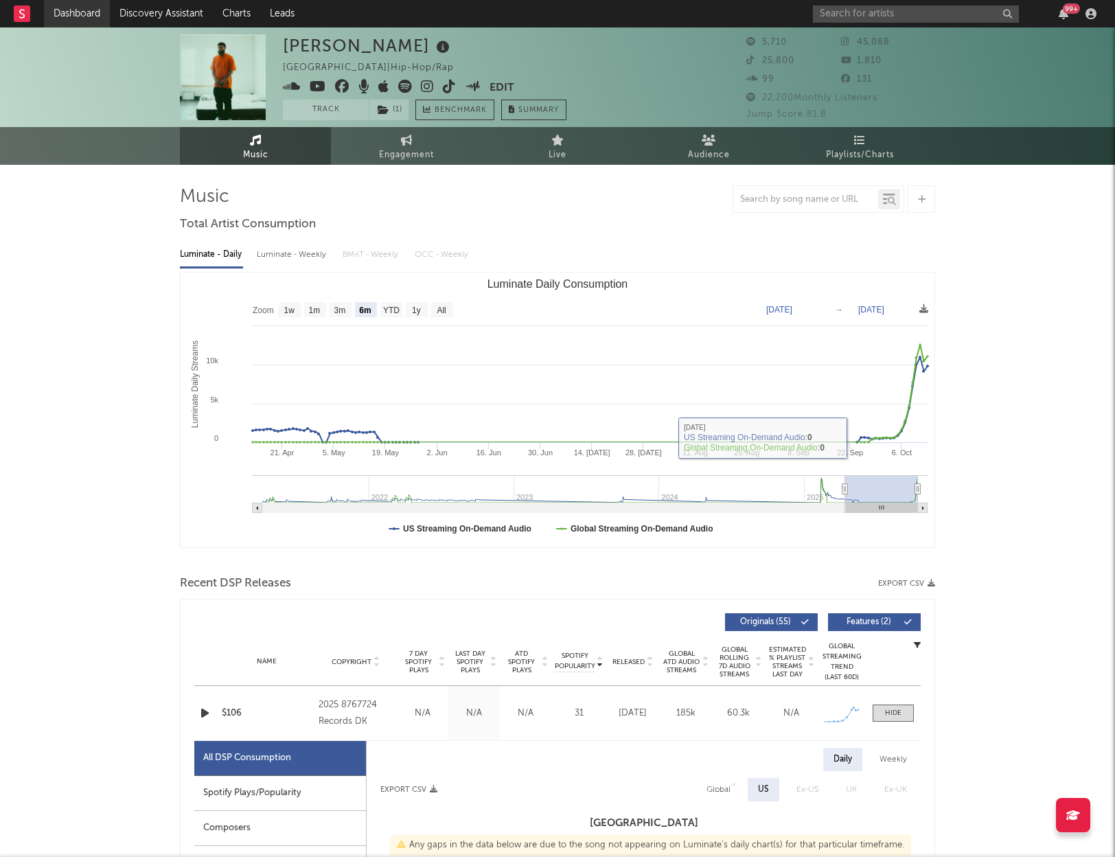
click at [78, 16] on link "Dashboard" at bounding box center [77, 13] width 66 height 27
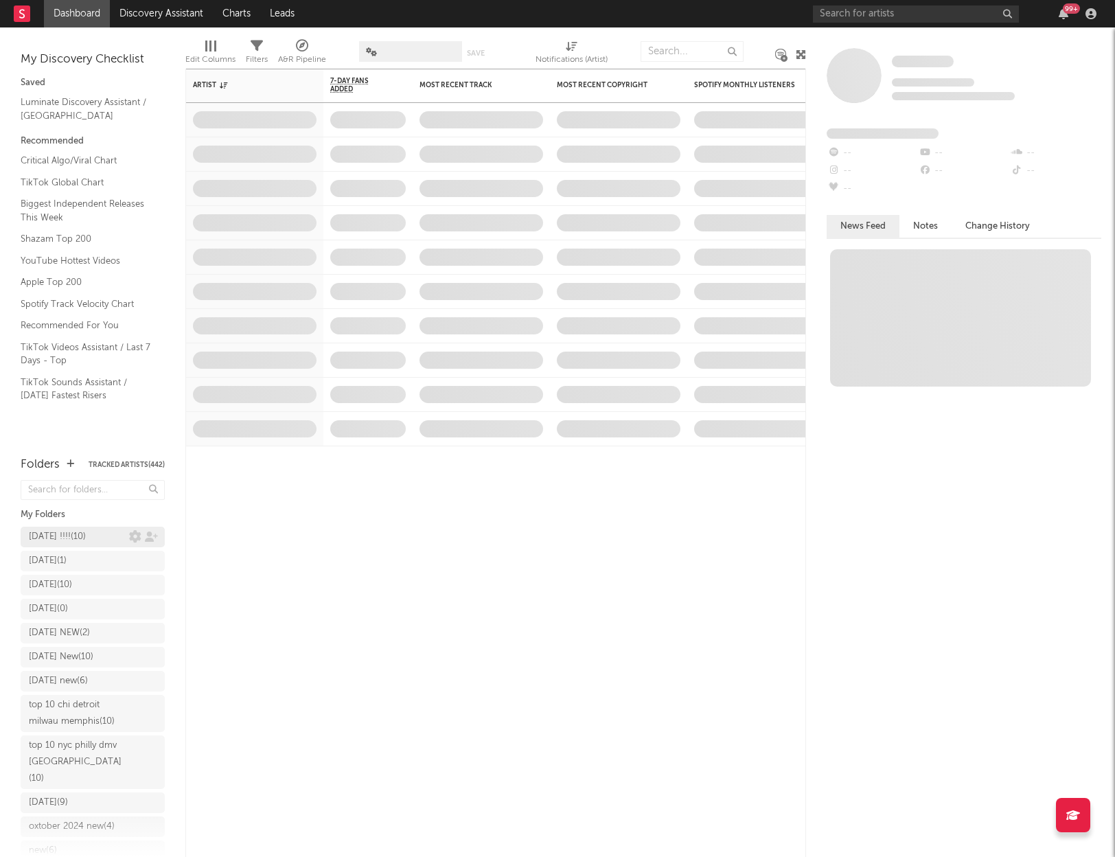
click at [67, 535] on div "[DATE] !!!! ( 10 )" at bounding box center [57, 537] width 57 height 16
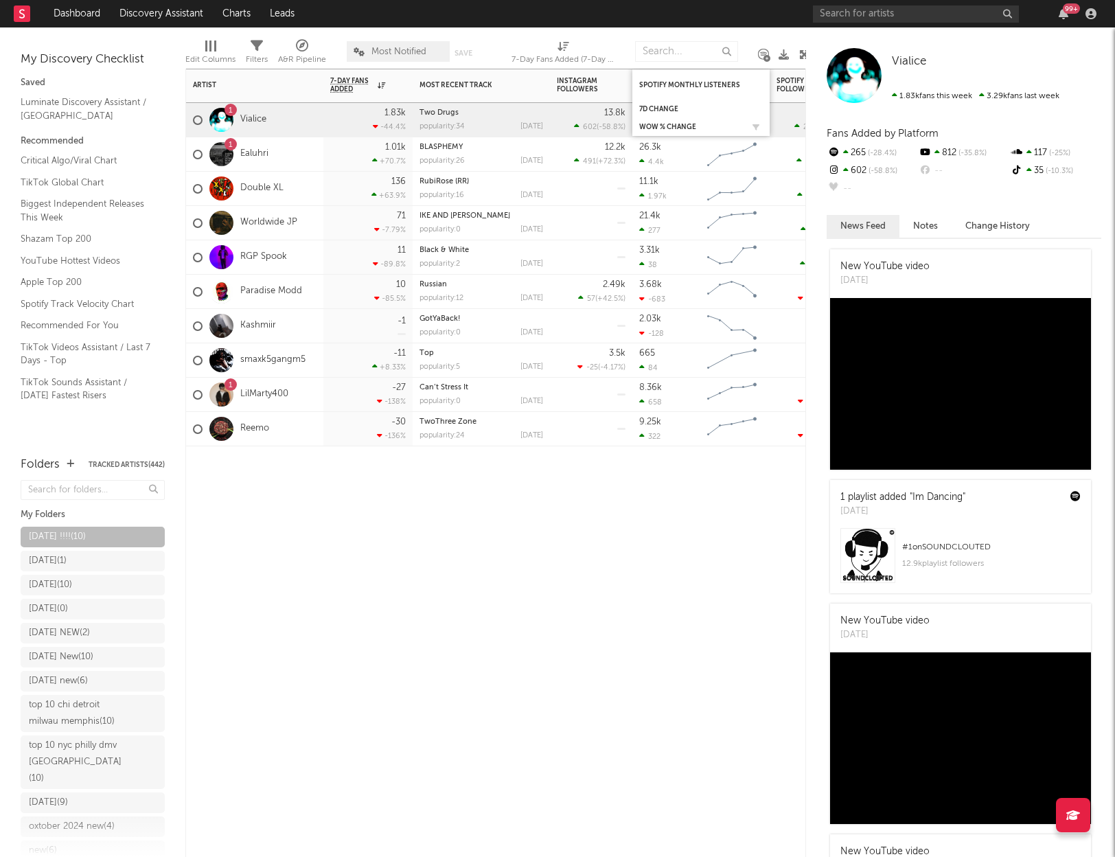
click at [677, 120] on div "WoW % Change" at bounding box center [701, 127] width 124 height 14
click at [677, 124] on div "WoW % Change" at bounding box center [690, 127] width 103 height 8
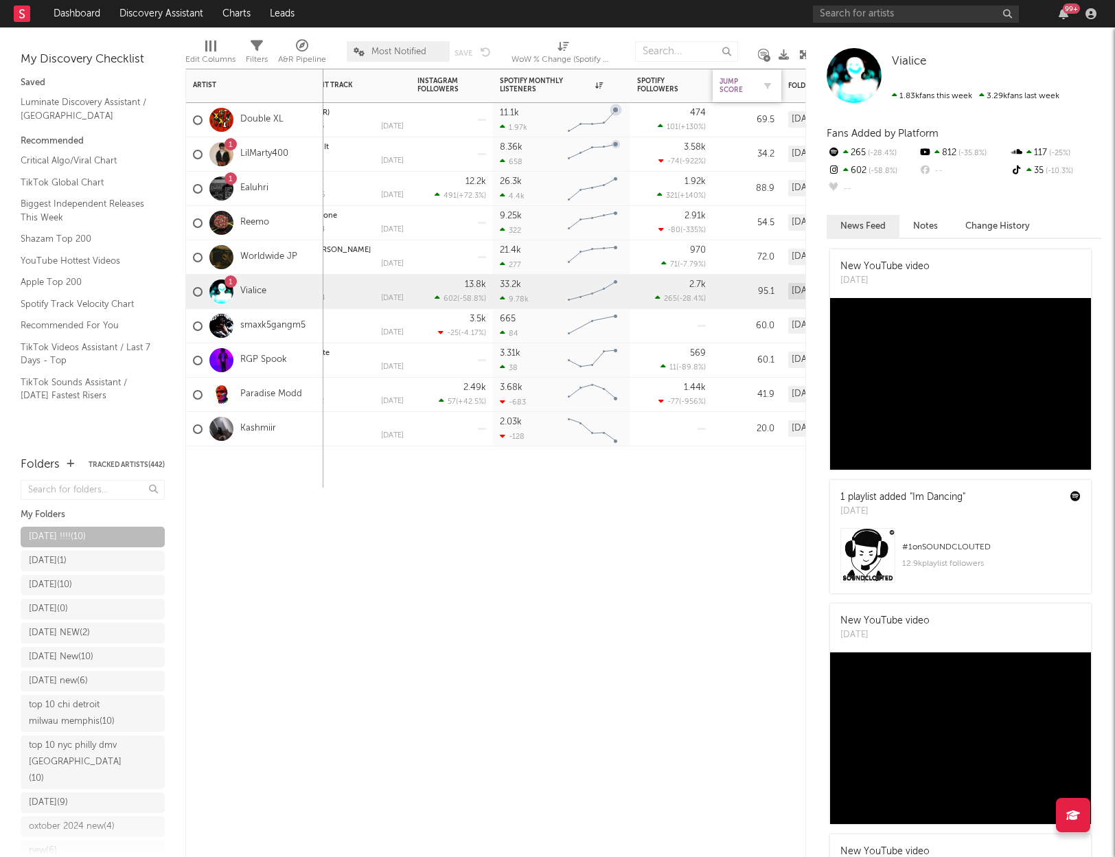
click at [739, 79] on div "Jump Score" at bounding box center [737, 86] width 34 height 16
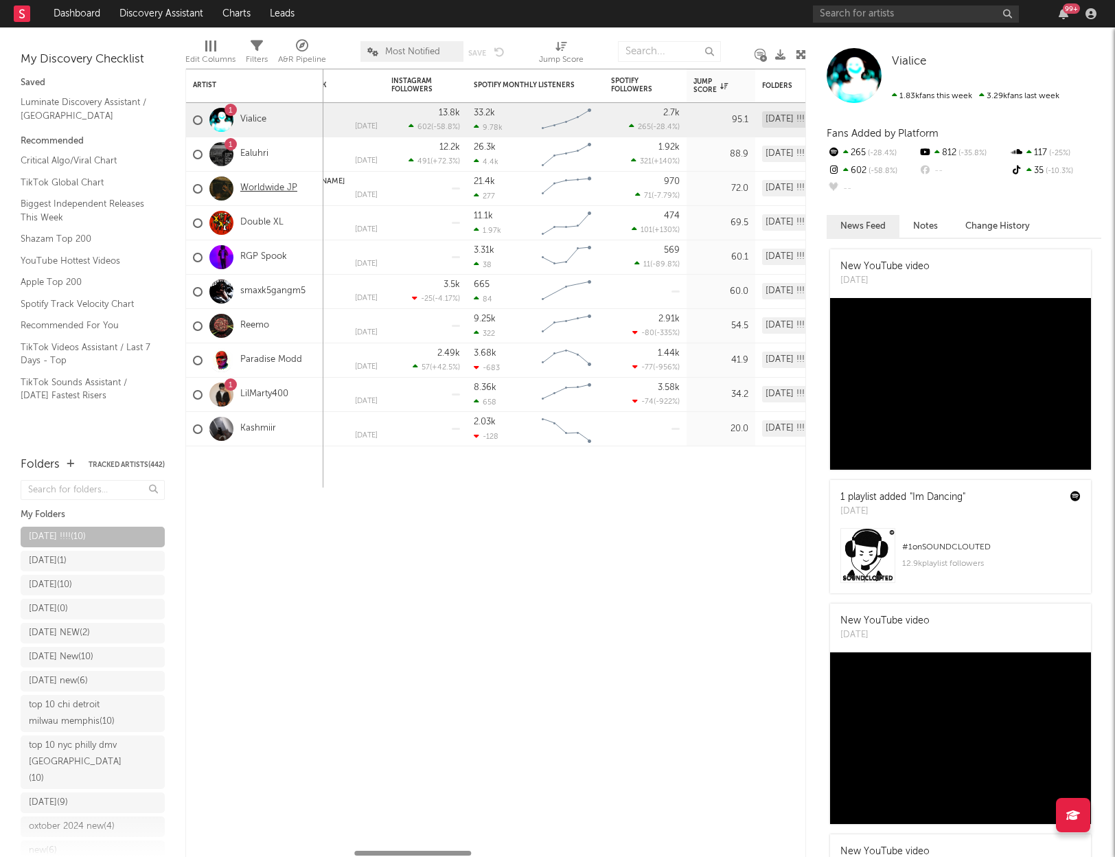
click at [265, 186] on link "Worldwide JP" at bounding box center [268, 189] width 57 height 12
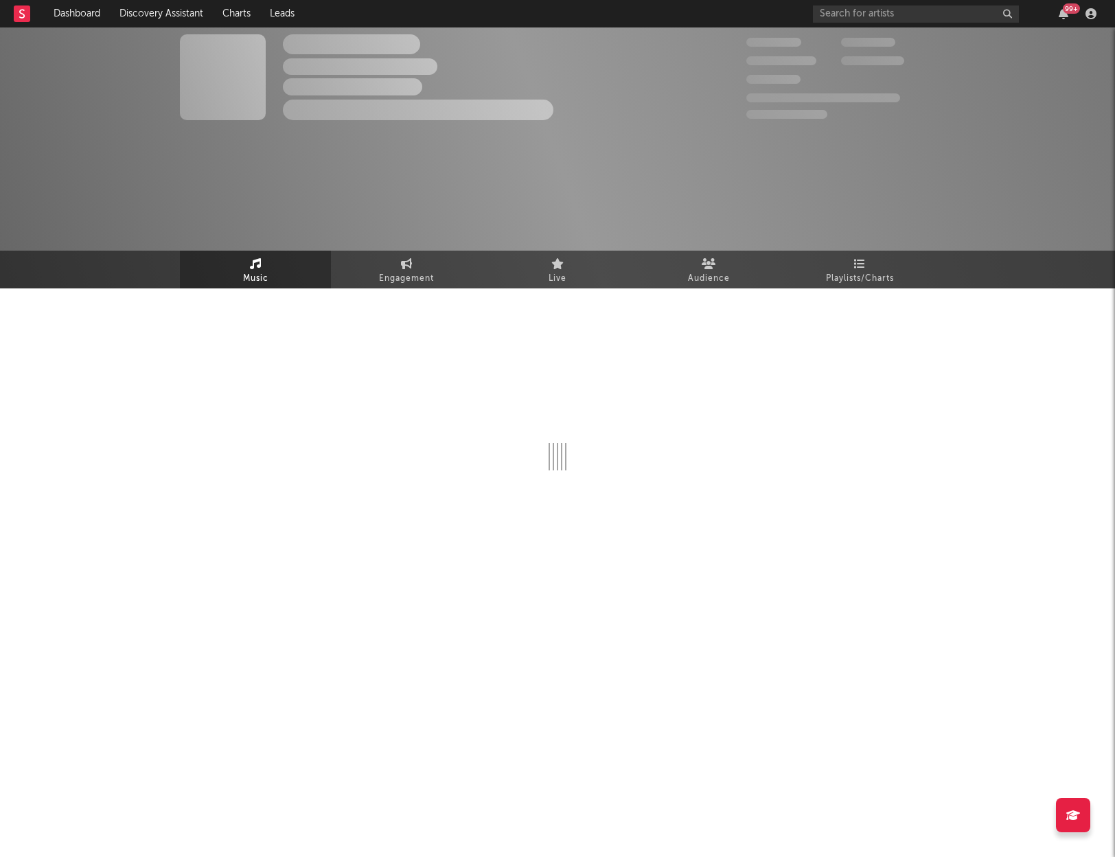
select select "1w"
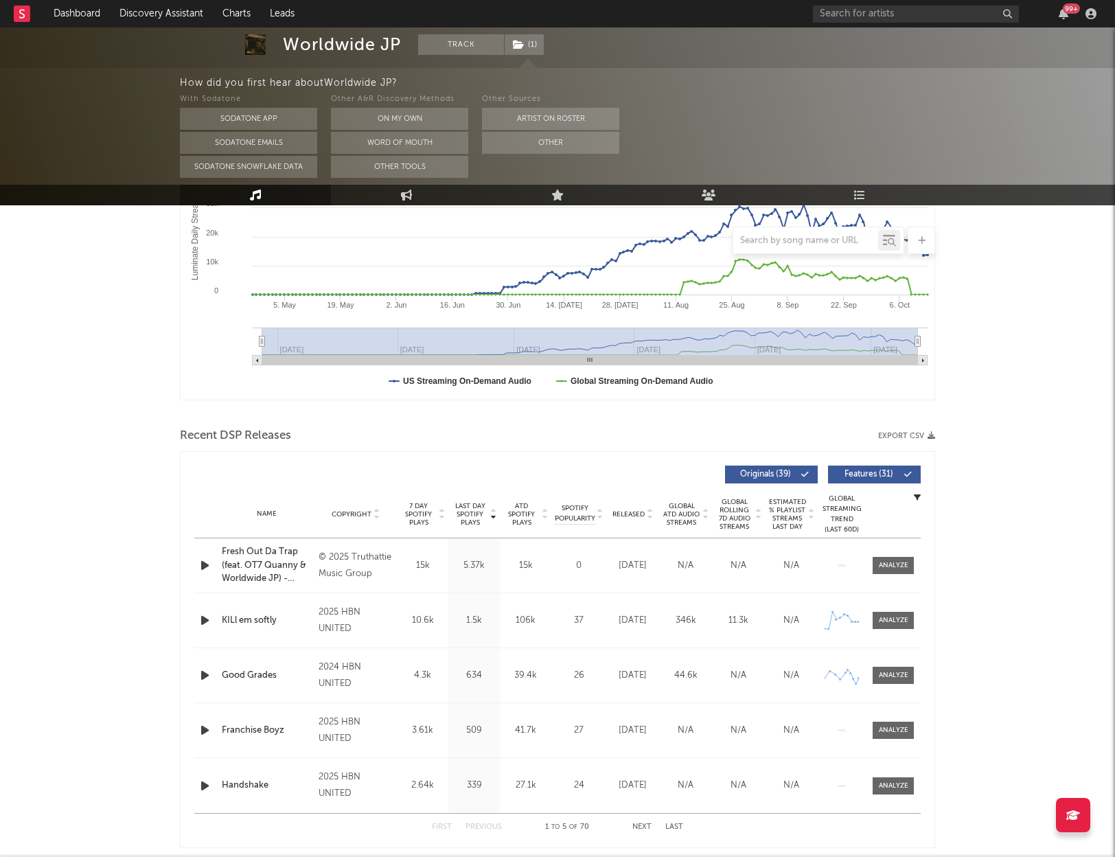
scroll to position [269, 0]
